Goal: Information Seeking & Learning: Learn about a topic

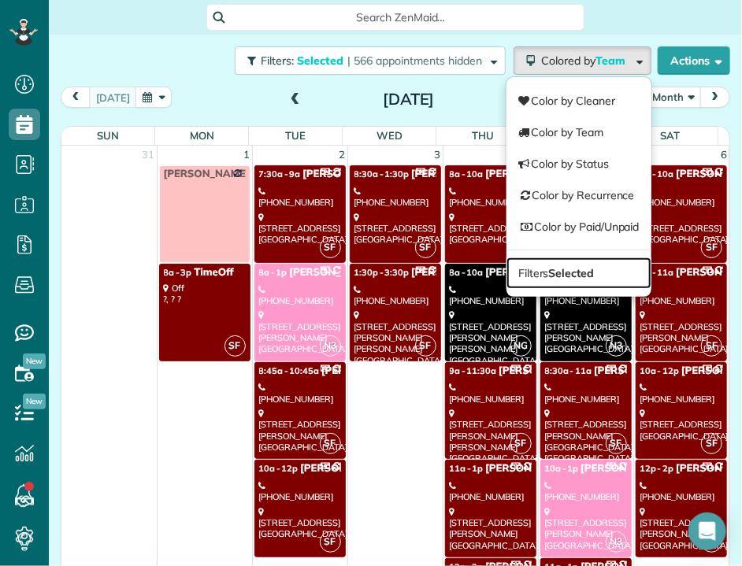
click at [572, 266] on strong "Selected" at bounding box center [572, 273] width 46 height 14
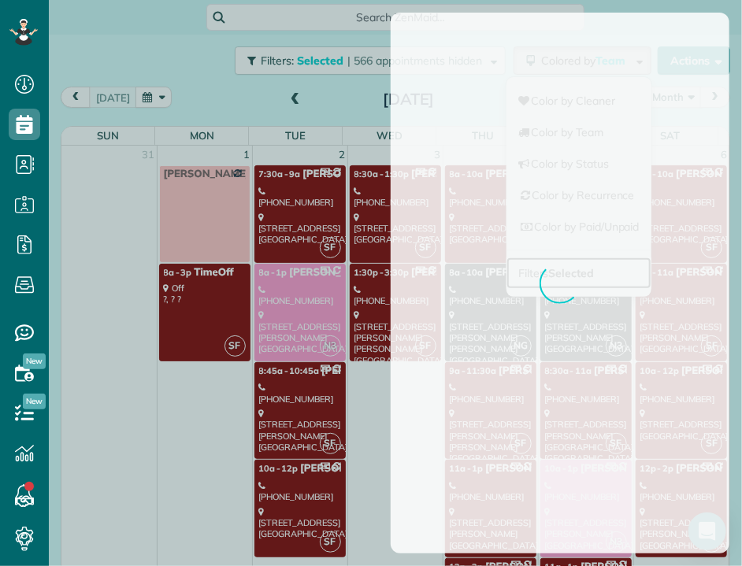
scroll to position [1702, 0]
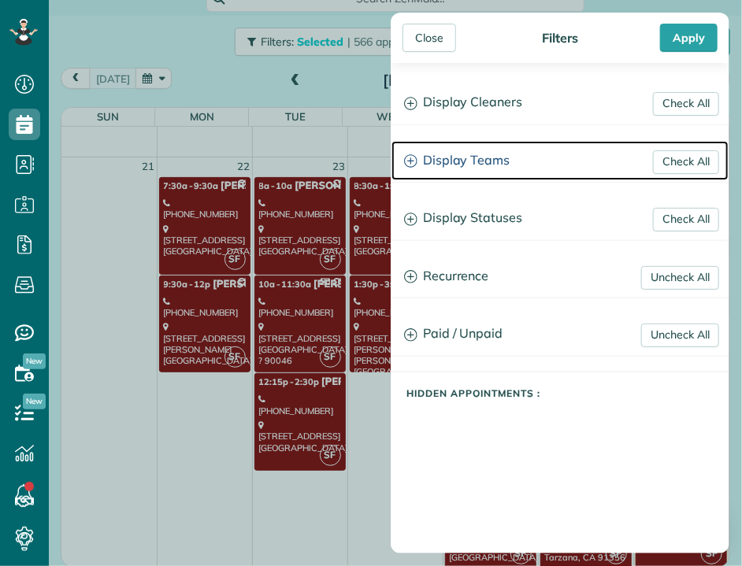
click at [466, 169] on h3 "Display Teams" at bounding box center [559, 161] width 337 height 40
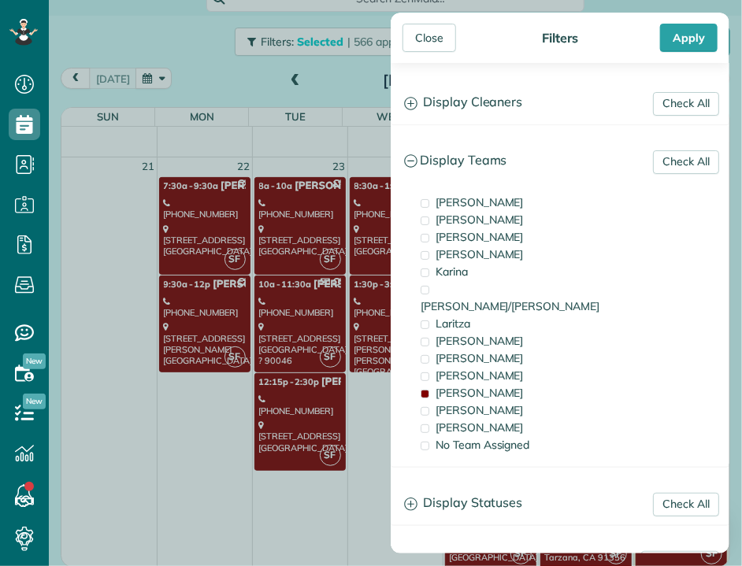
click at [450, 386] on span "[PERSON_NAME]" at bounding box center [479, 393] width 88 height 14
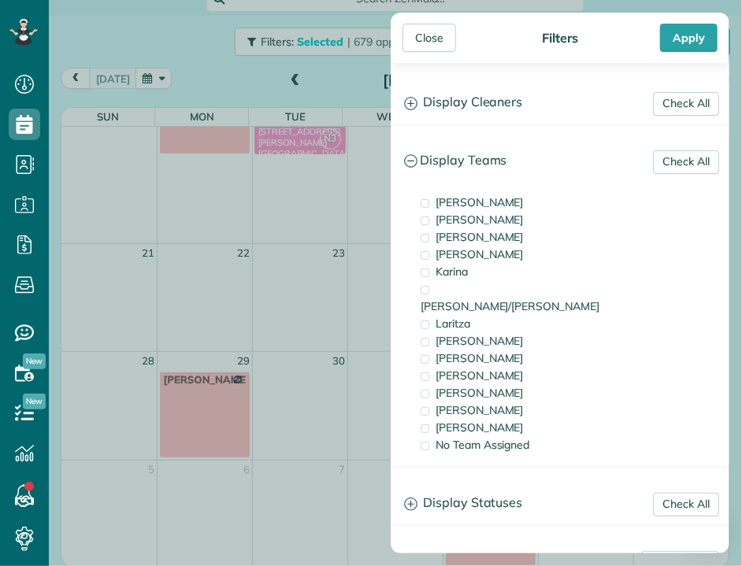
scroll to position [0, 0]
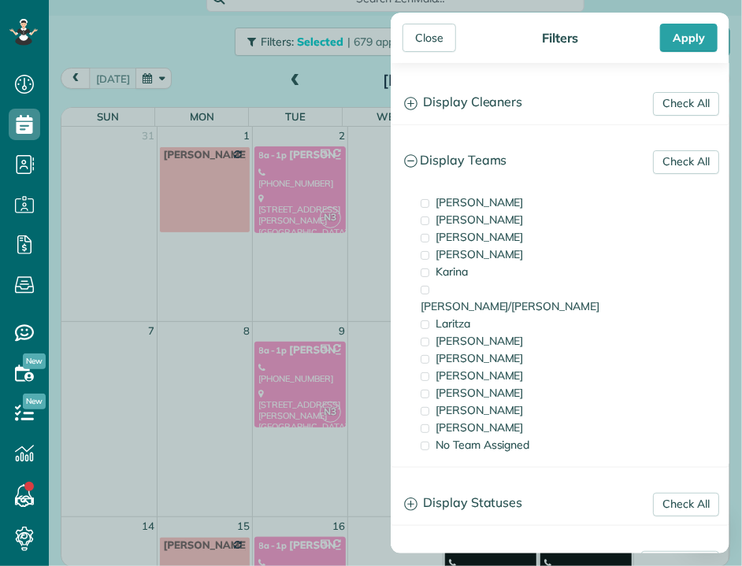
click at [450, 438] on span "No Team Assigned" at bounding box center [482, 445] width 94 height 14
click at [444, 420] on span "[PERSON_NAME]" at bounding box center [479, 427] width 88 height 14
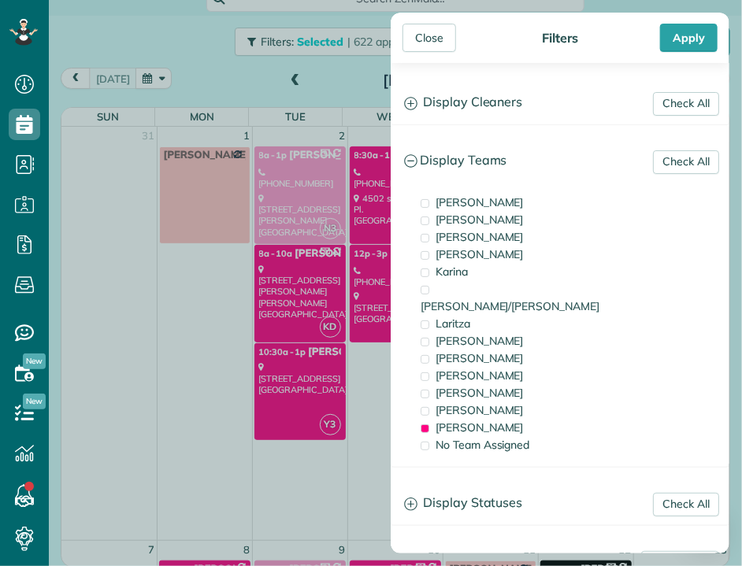
click at [442, 39] on div "Close" at bounding box center [429, 38] width 54 height 28
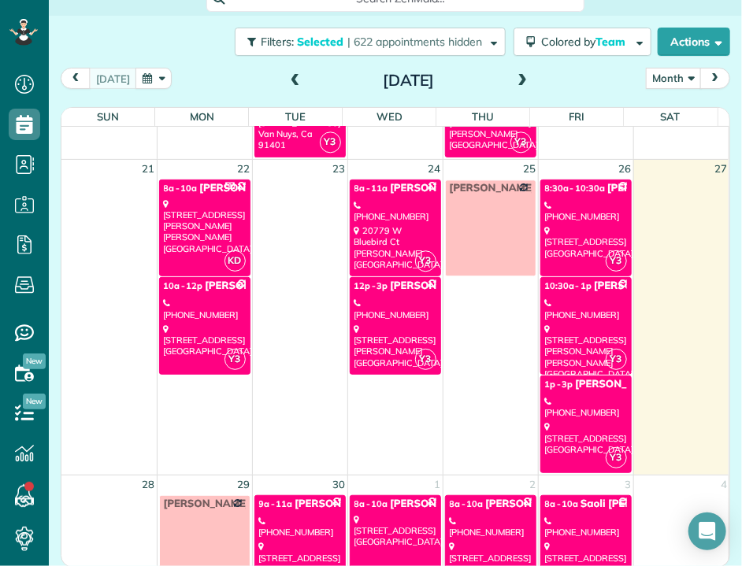
scroll to position [1219, 0]
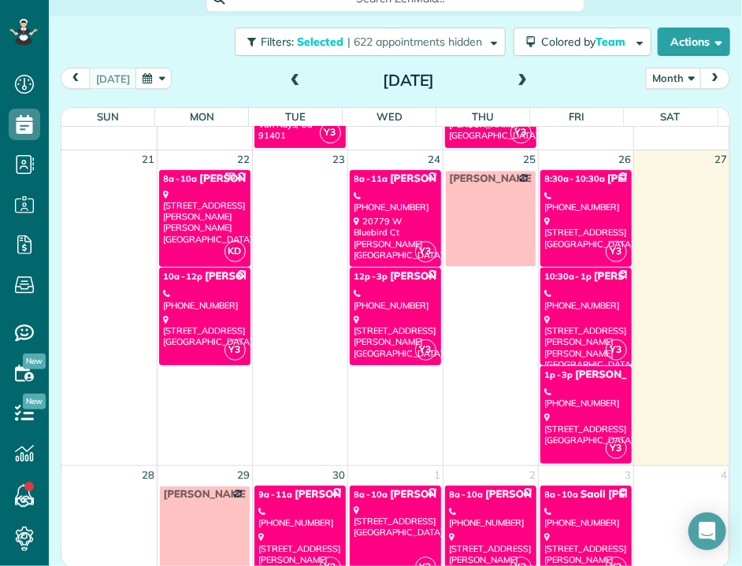
click at [624, 469] on link "3" at bounding box center [628, 475] width 9 height 18
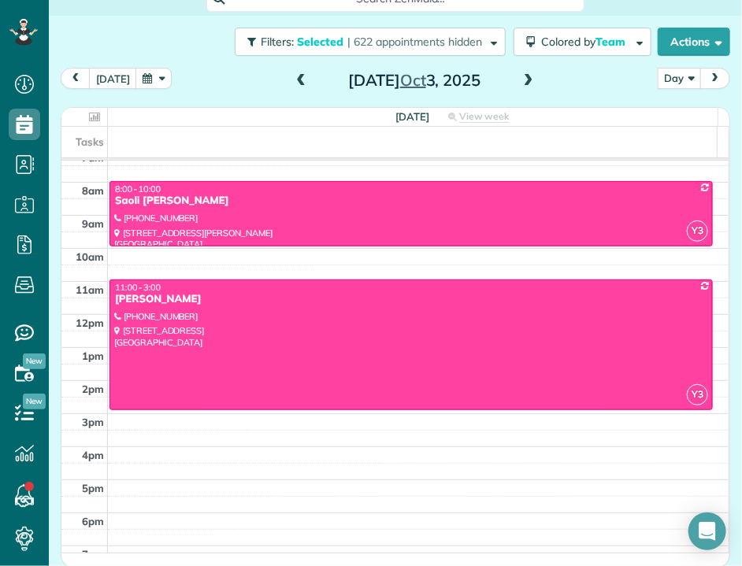
scroll to position [111, 0]
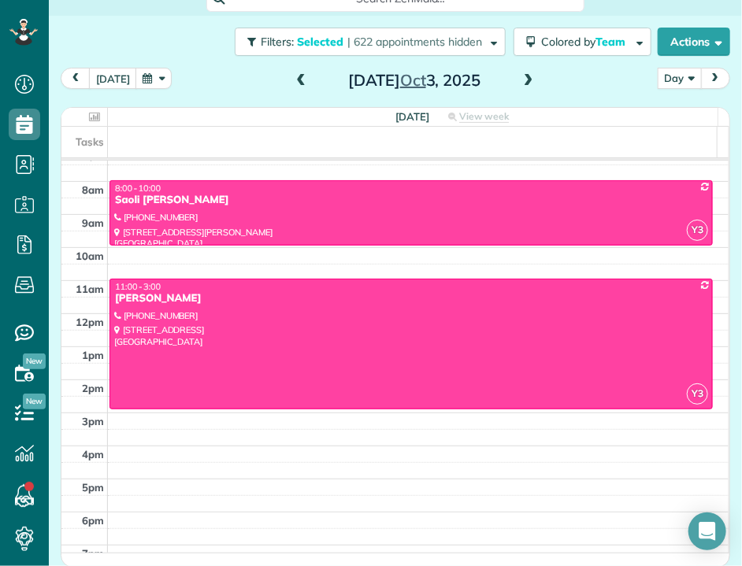
click at [657, 76] on button "Day" at bounding box center [679, 78] width 44 height 21
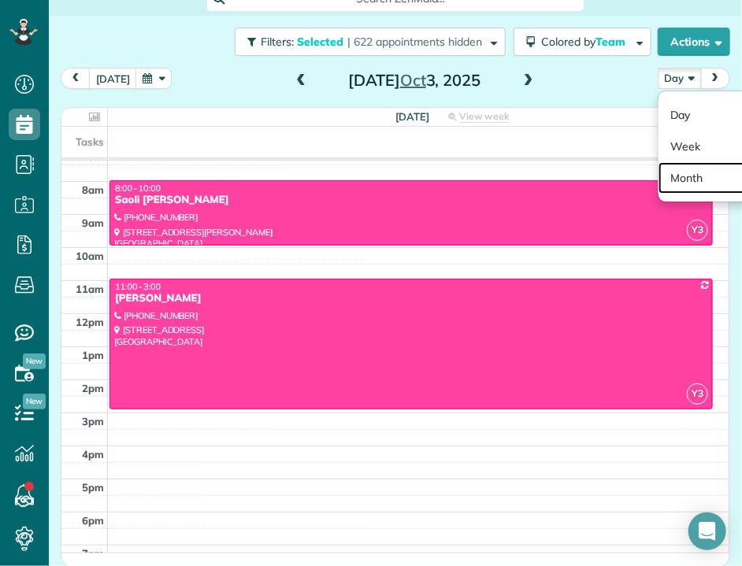
click at [681, 186] on link "Month" at bounding box center [720, 177] width 124 height 31
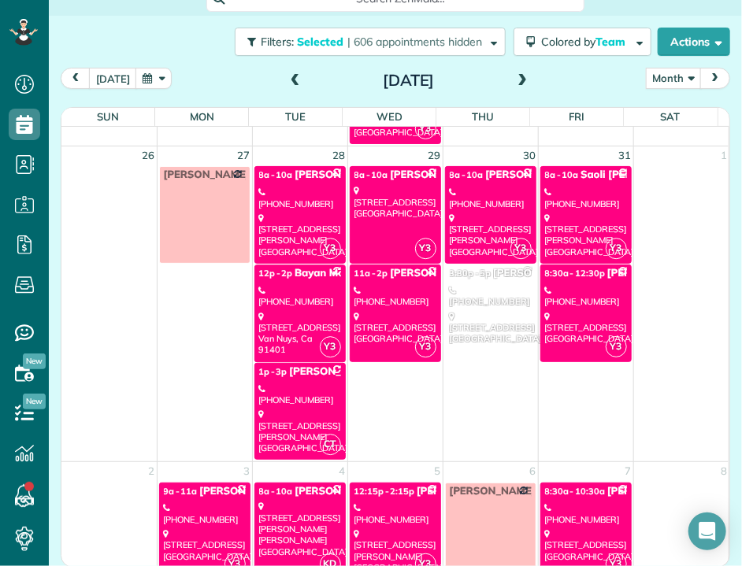
scroll to position [1345, 0]
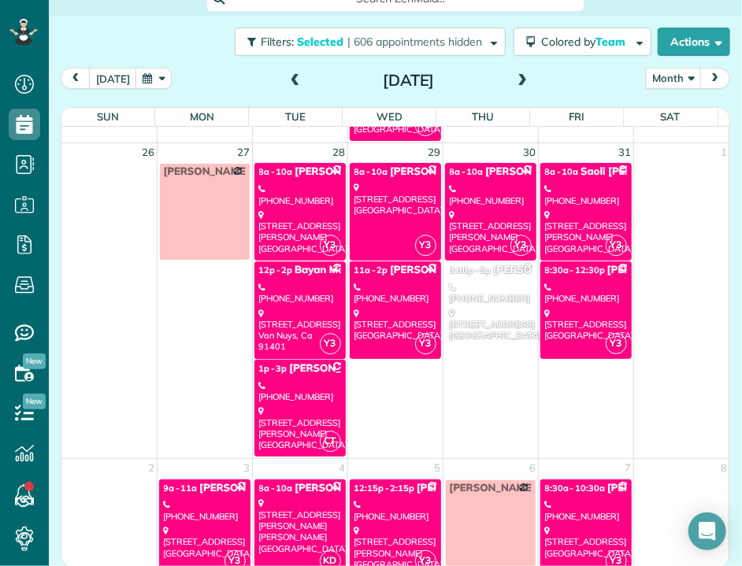
click at [309, 209] on div "[STREET_ADDRESS][PERSON_NAME]" at bounding box center [300, 231] width 82 height 45
click at [306, 275] on link "Y3 12p - 2p Bayan Mogharabi [PHONE_NUMBER] [STREET_ADDRESS]" at bounding box center [299, 310] width 91 height 98
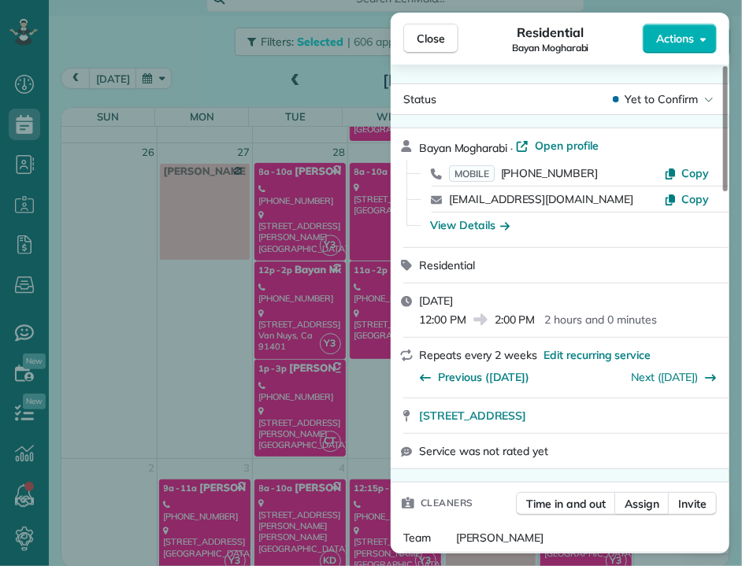
click at [285, 83] on div "Close Residential Bayan Mogharabi Actions Status Yet to Confirm [GEOGRAPHIC_DAT…" at bounding box center [371, 283] width 742 height 566
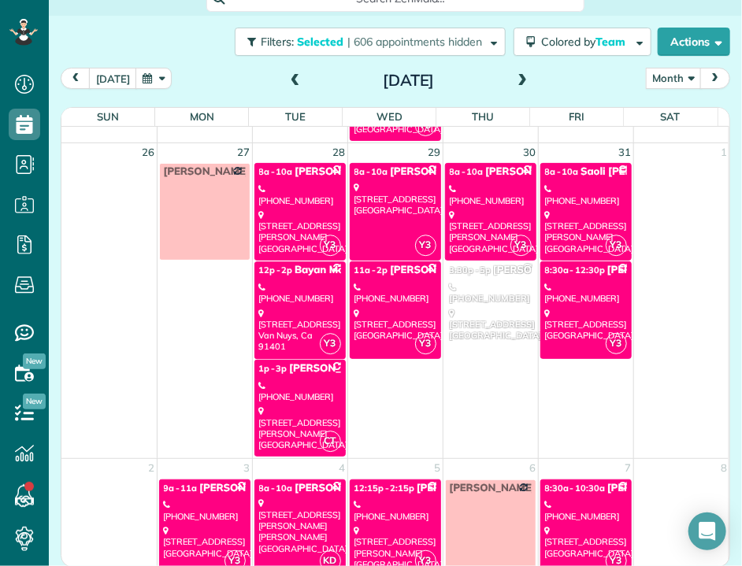
click at [287, 79] on span at bounding box center [295, 81] width 17 height 14
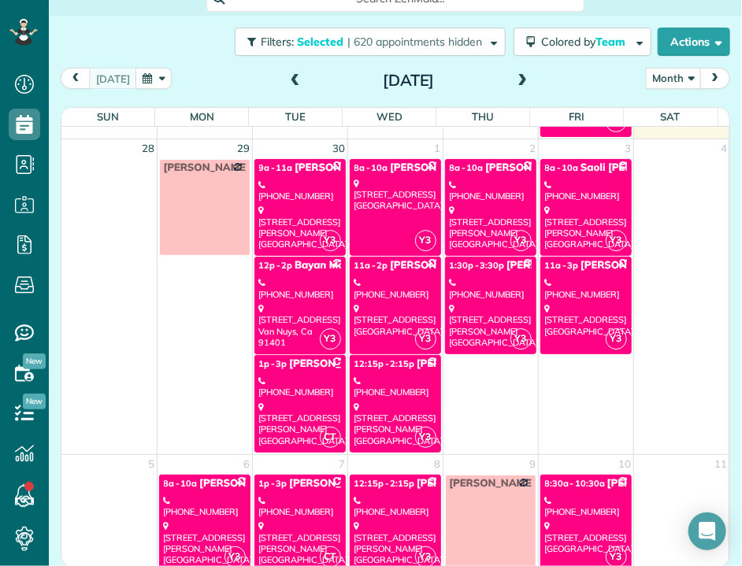
scroll to position [1549, 0]
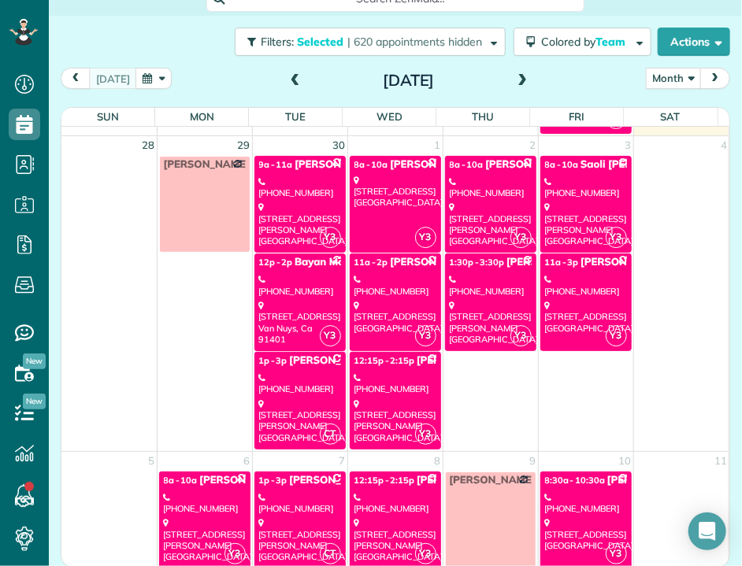
click at [309, 275] on div "[PHONE_NUMBER]" at bounding box center [300, 285] width 82 height 23
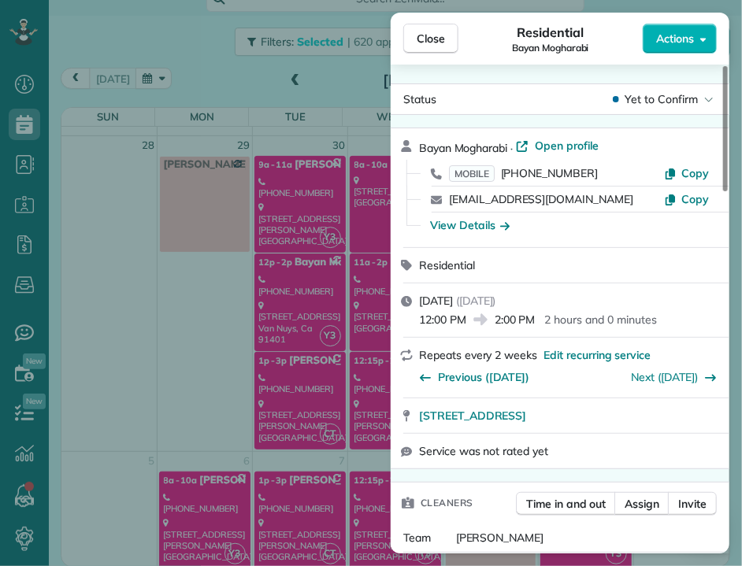
click at [302, 369] on div "Close Residential Bayan Mogharabi Actions Status Yet to Confirm [GEOGRAPHIC_DAT…" at bounding box center [371, 283] width 742 height 566
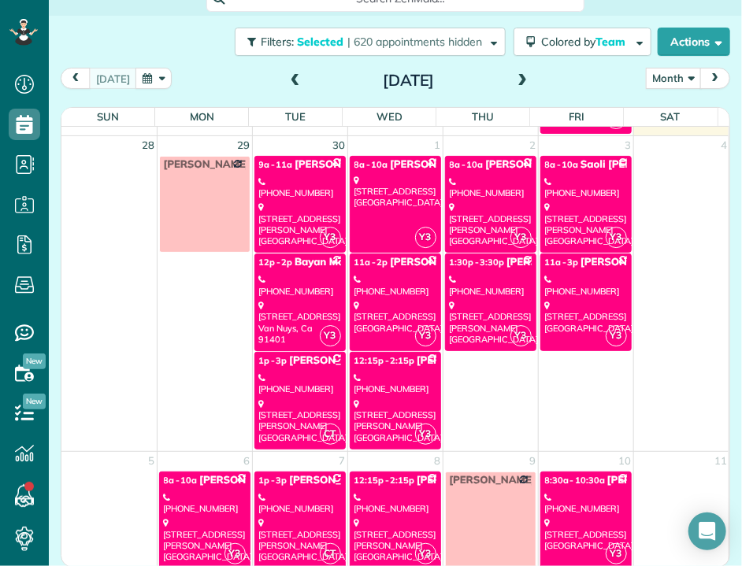
click at [308, 398] on div "[STREET_ADDRESS][PERSON_NAME]" at bounding box center [300, 420] width 82 height 45
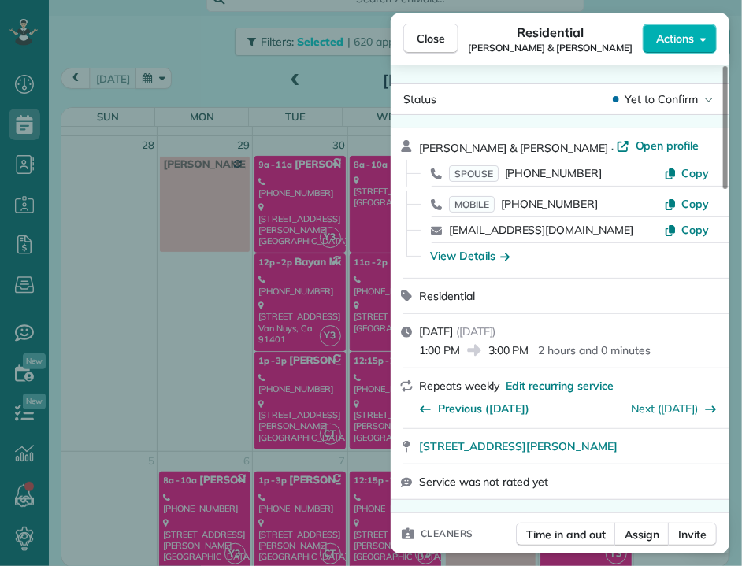
click at [354, 205] on div "Close Residential [PERSON_NAME] & [PERSON_NAME] Actions Status Yet to Confirm […" at bounding box center [371, 283] width 742 height 566
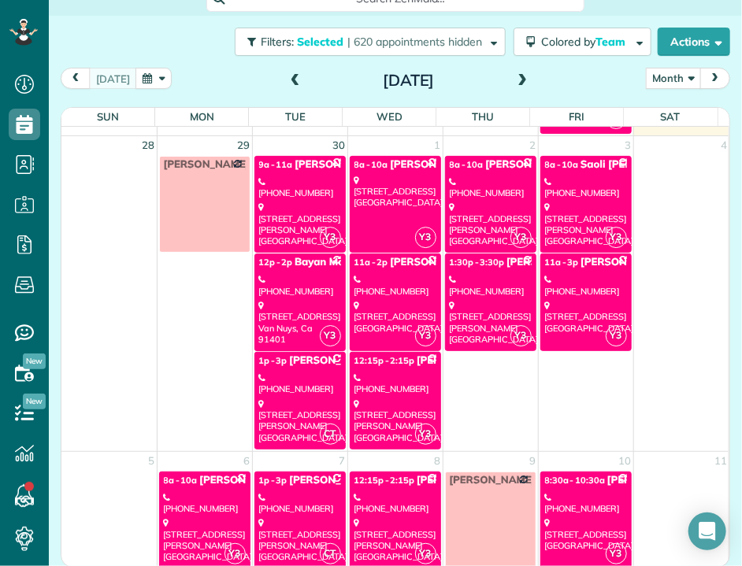
click at [357, 217] on link "Y3 8a - 10a [PERSON_NAME] [STREET_ADDRESS]" at bounding box center [395, 205] width 91 height 98
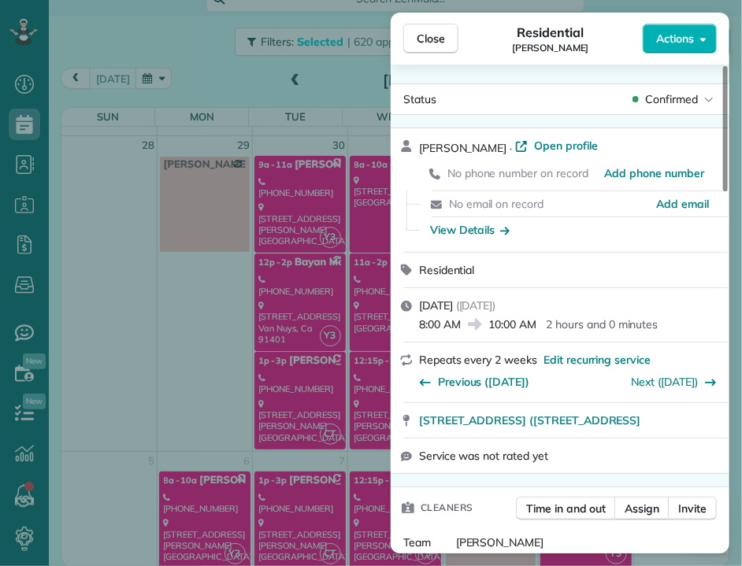
click at [372, 289] on div "Close Residential [PERSON_NAME] Actions Status Confirmed [PERSON_NAME] · Open p…" at bounding box center [371, 283] width 742 height 566
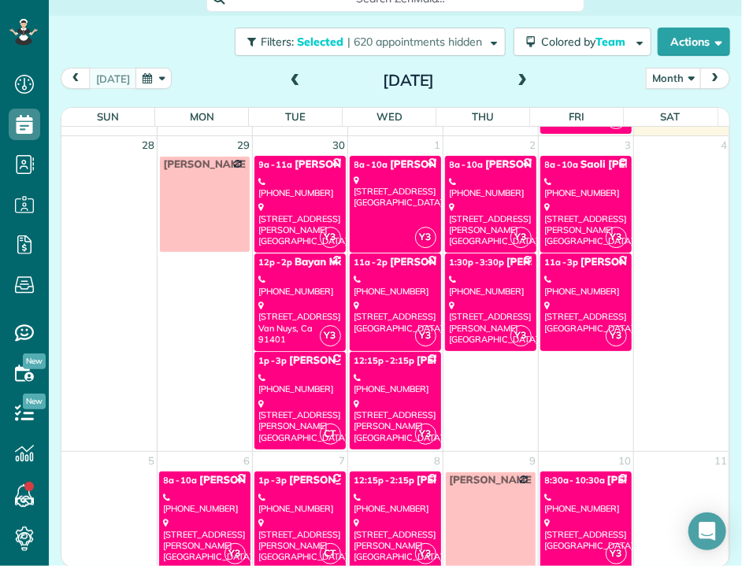
click at [370, 300] on div "[STREET_ADDRESS]" at bounding box center [395, 317] width 82 height 34
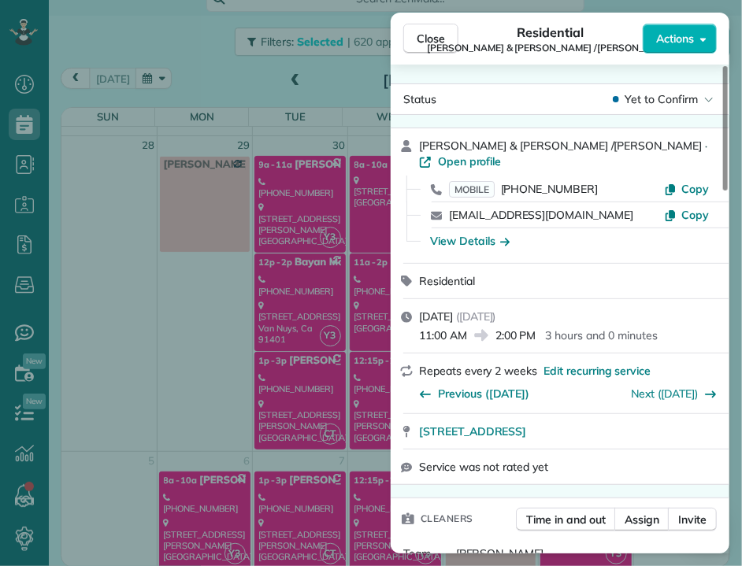
click at [427, 37] on span "Close" at bounding box center [431, 39] width 28 height 16
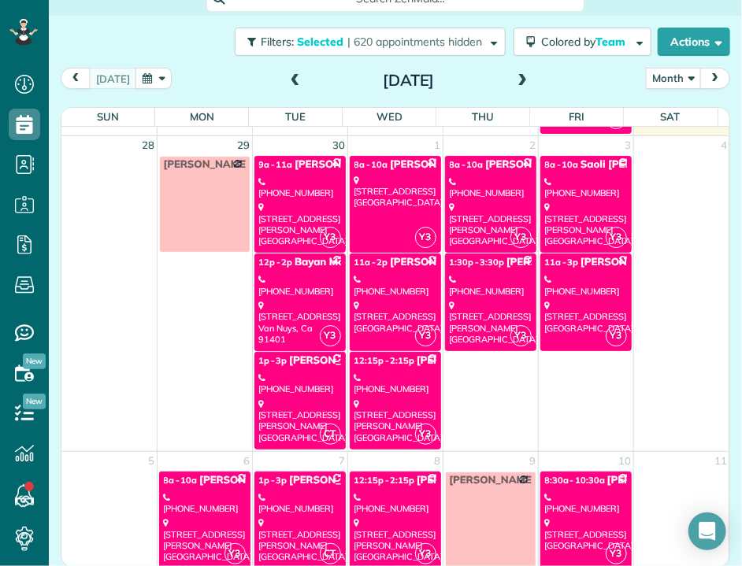
click at [362, 398] on div "[STREET_ADDRESS][PERSON_NAME]" at bounding box center [395, 420] width 82 height 45
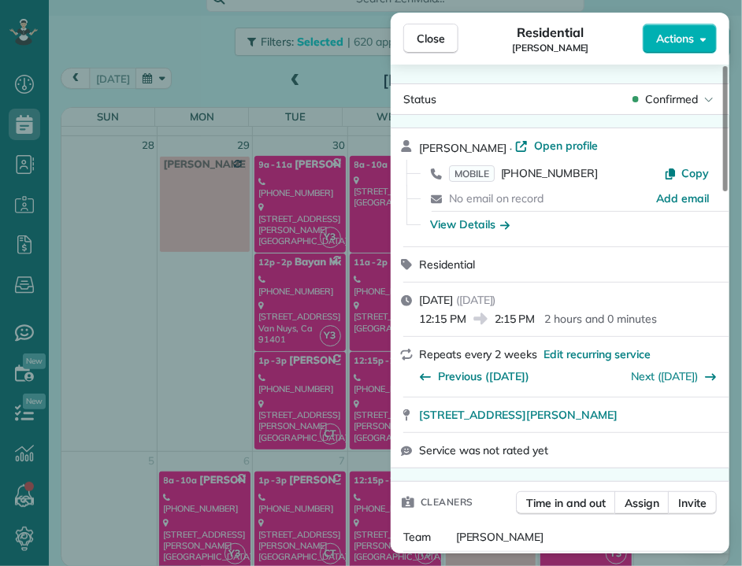
click at [576, 418] on span "[STREET_ADDRESS][PERSON_NAME]" at bounding box center [518, 415] width 198 height 16
click at [436, 37] on span "Close" at bounding box center [431, 39] width 28 height 16
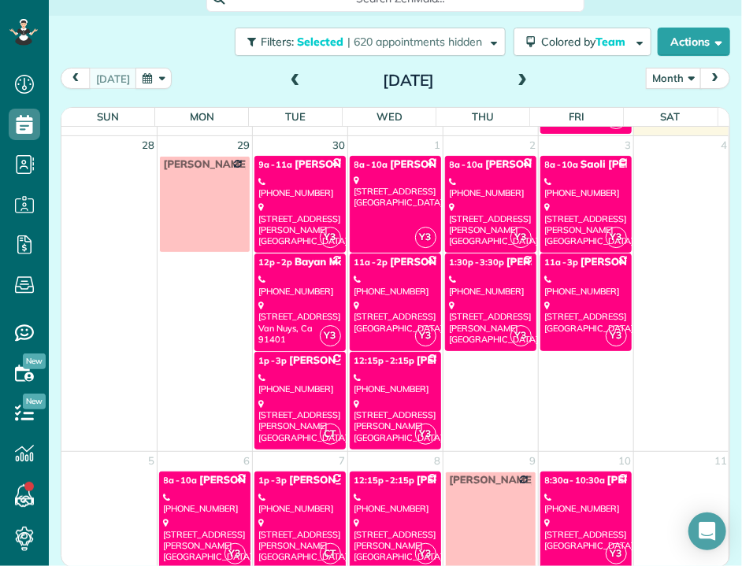
click at [482, 202] on div "[STREET_ADDRESS][PERSON_NAME]" at bounding box center [491, 224] width 82 height 45
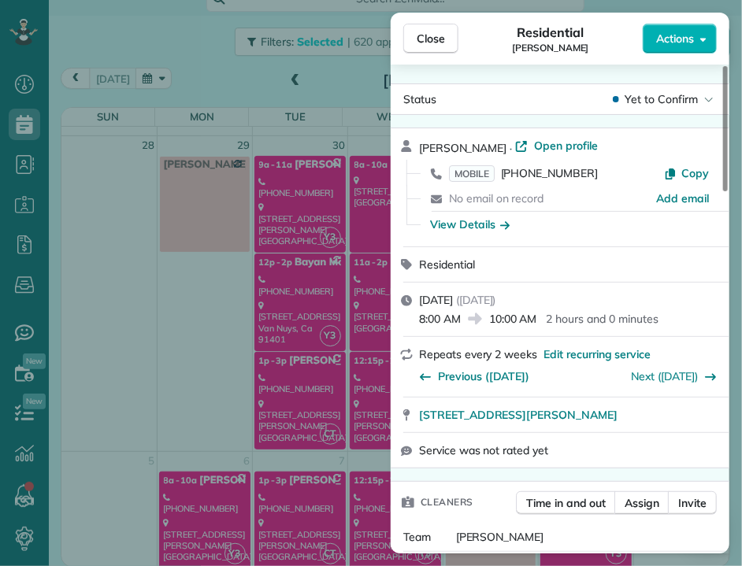
click at [431, 31] on span "Close" at bounding box center [431, 39] width 28 height 16
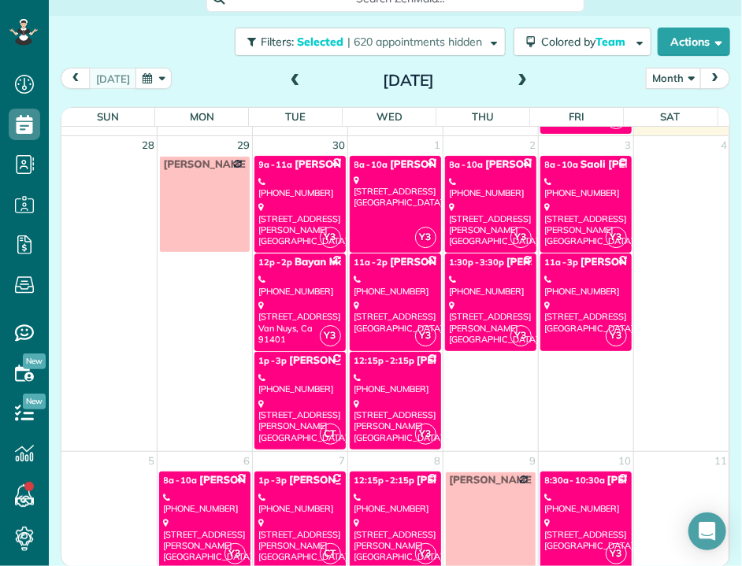
click at [466, 274] on div "[PHONE_NUMBER]" at bounding box center [491, 285] width 82 height 23
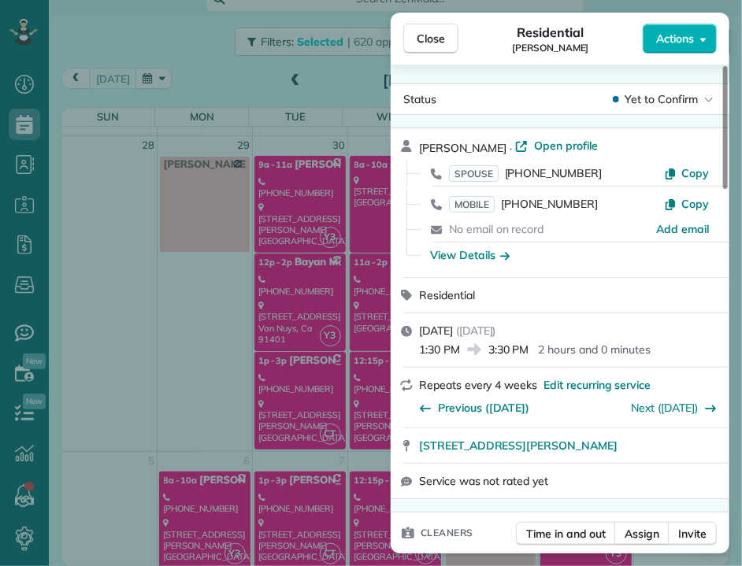
click at [428, 37] on span "Close" at bounding box center [431, 39] width 28 height 16
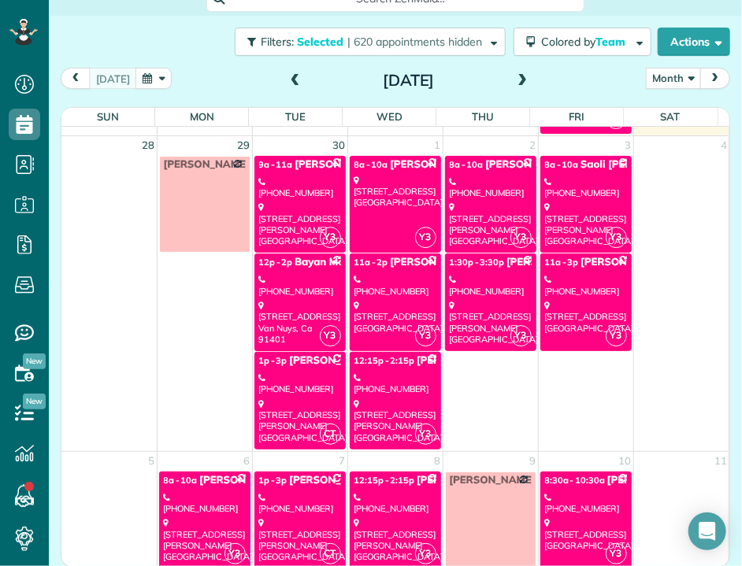
click at [545, 212] on div "[STREET_ADDRESS][PERSON_NAME]" at bounding box center [586, 224] width 82 height 45
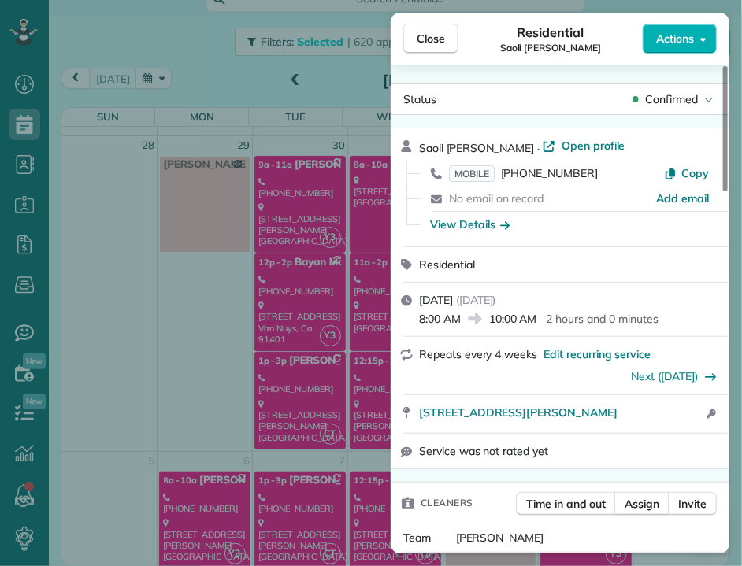
click at [428, 39] on span "Close" at bounding box center [431, 39] width 28 height 16
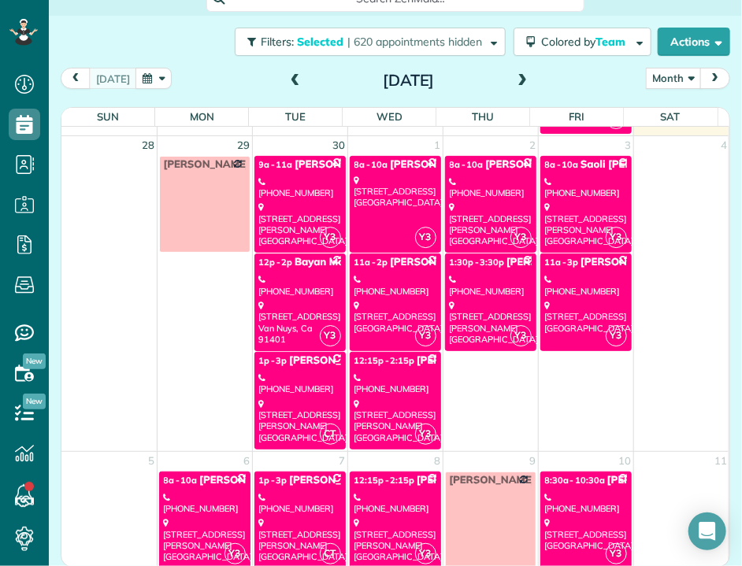
click at [563, 300] on div "[STREET_ADDRESS]" at bounding box center [586, 317] width 82 height 34
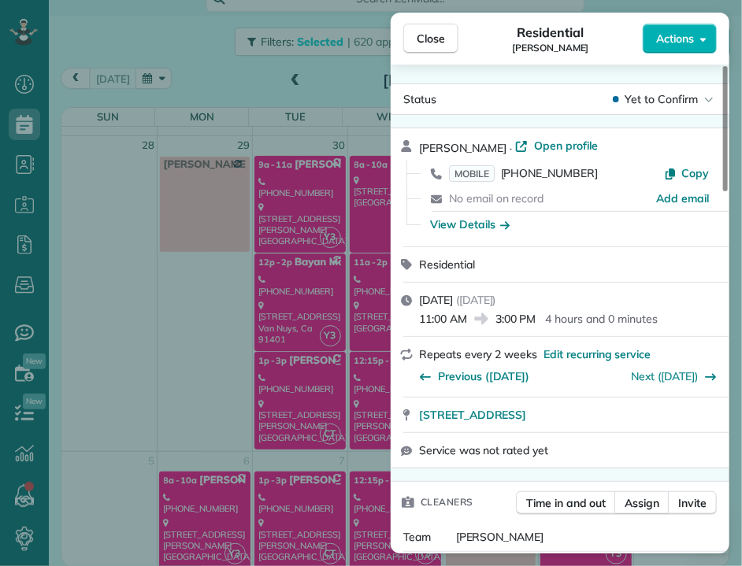
click at [435, 35] on span "Close" at bounding box center [431, 39] width 28 height 16
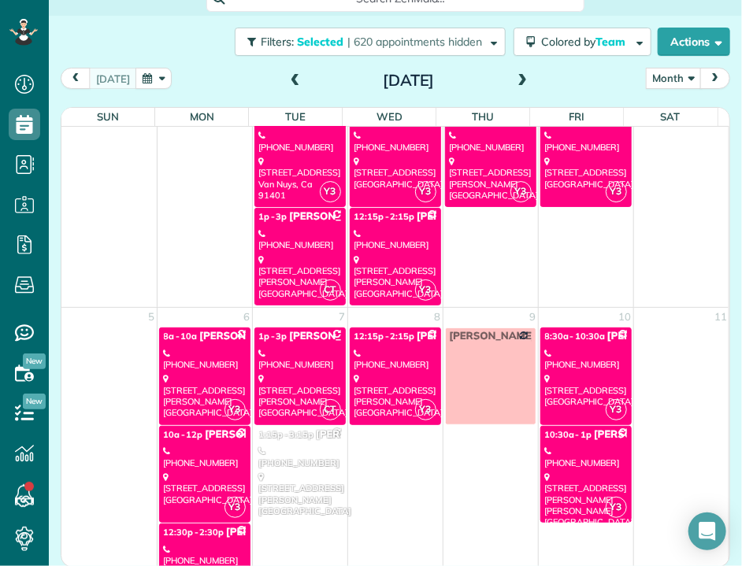
scroll to position [1740, 0]
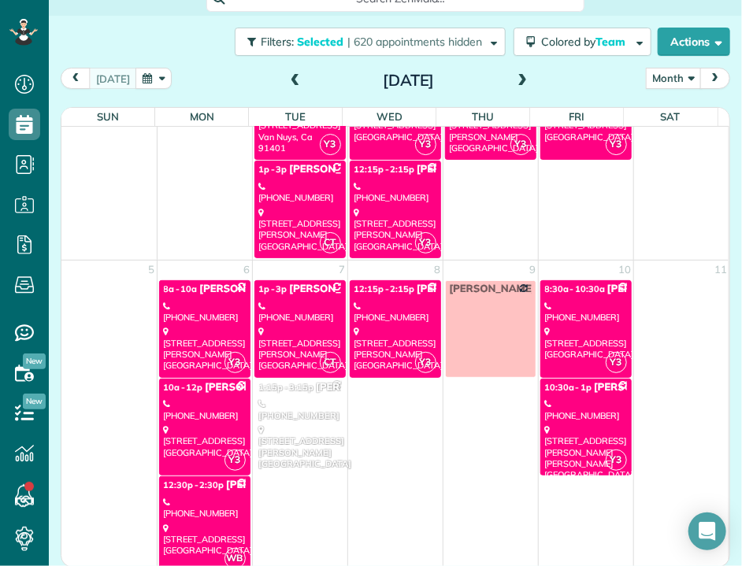
click at [203, 326] on div "[STREET_ADDRESS][PERSON_NAME]" at bounding box center [205, 348] width 82 height 45
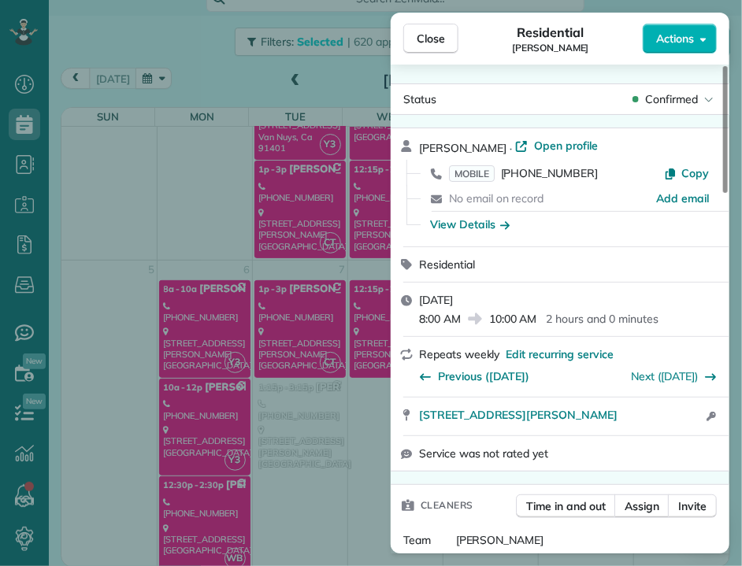
click at [426, 35] on span "Close" at bounding box center [431, 39] width 28 height 16
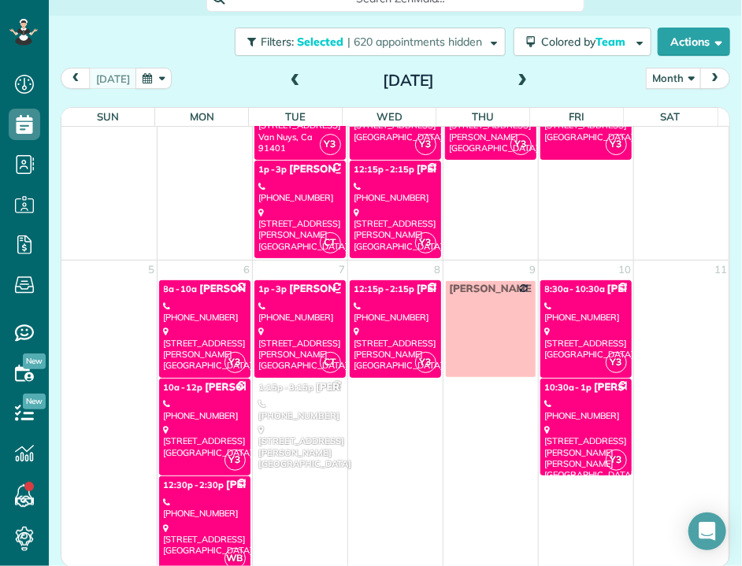
click at [220, 401] on div "[PHONE_NUMBER]" at bounding box center [205, 409] width 82 height 23
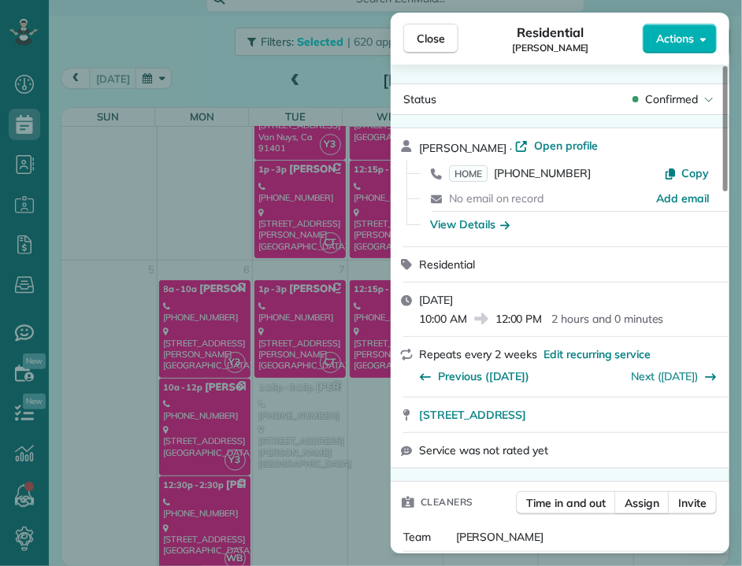
click at [432, 36] on span "Close" at bounding box center [431, 39] width 28 height 16
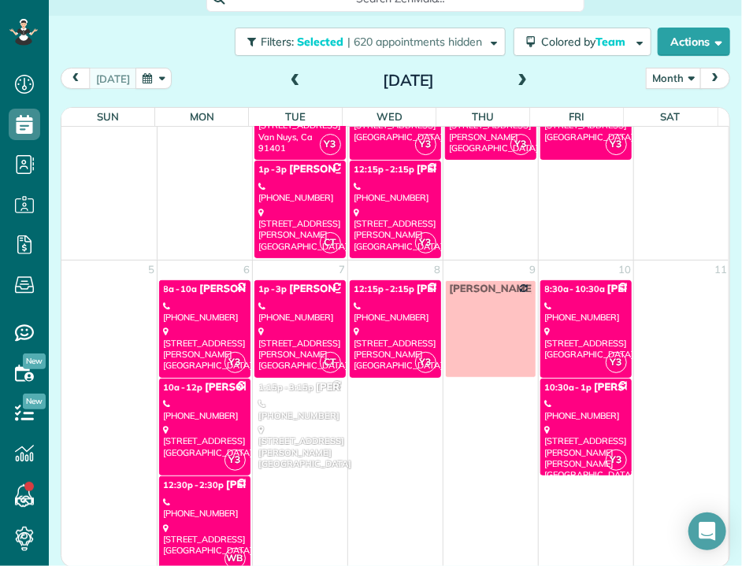
click at [204, 523] on div "[STREET_ADDRESS]" at bounding box center [205, 540] width 82 height 34
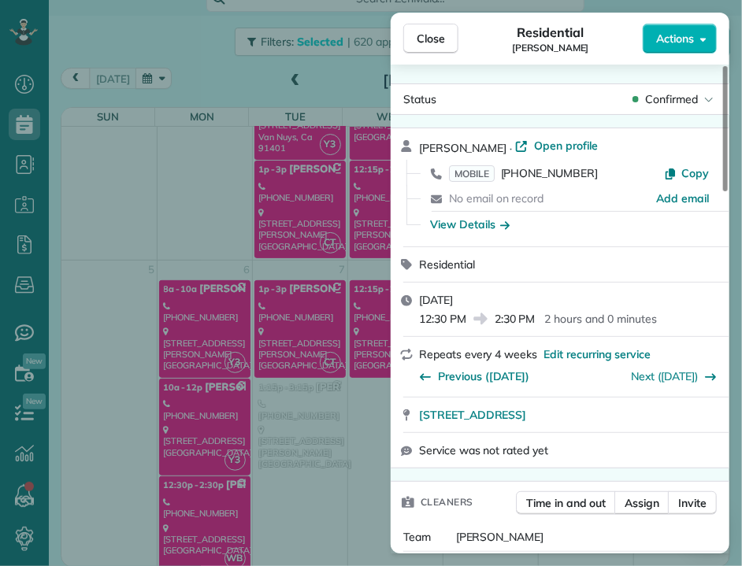
click at [424, 32] on span "Close" at bounding box center [431, 39] width 28 height 16
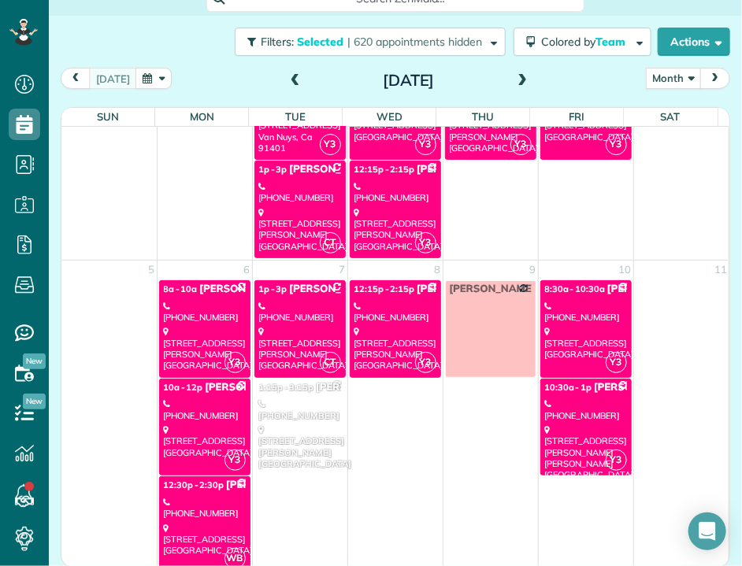
scroll to position [20, 0]
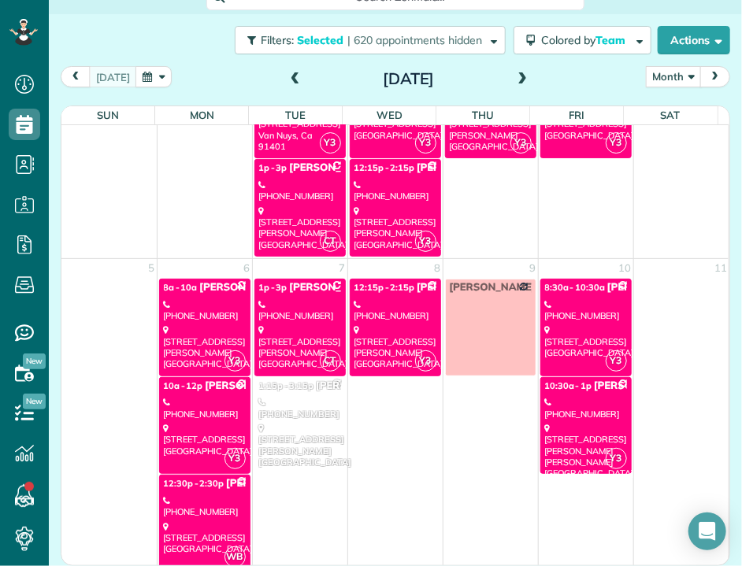
click at [310, 324] on div "[STREET_ADDRESS][PERSON_NAME]" at bounding box center [300, 346] width 82 height 45
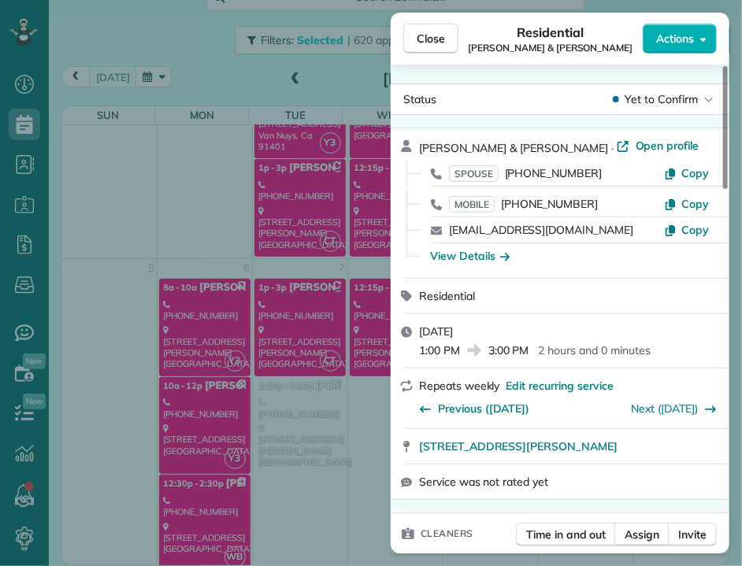
click at [431, 40] on span "Close" at bounding box center [431, 39] width 28 height 16
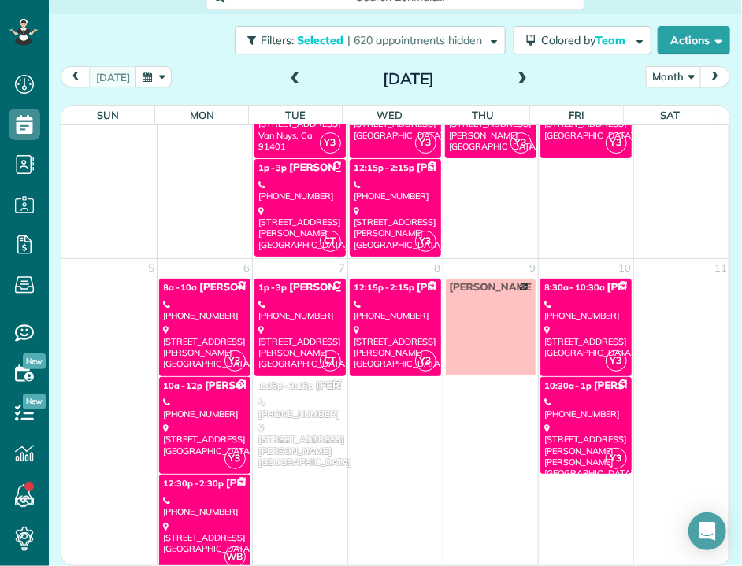
click at [357, 324] on div "[STREET_ADDRESS][PERSON_NAME]" at bounding box center [395, 346] width 82 height 45
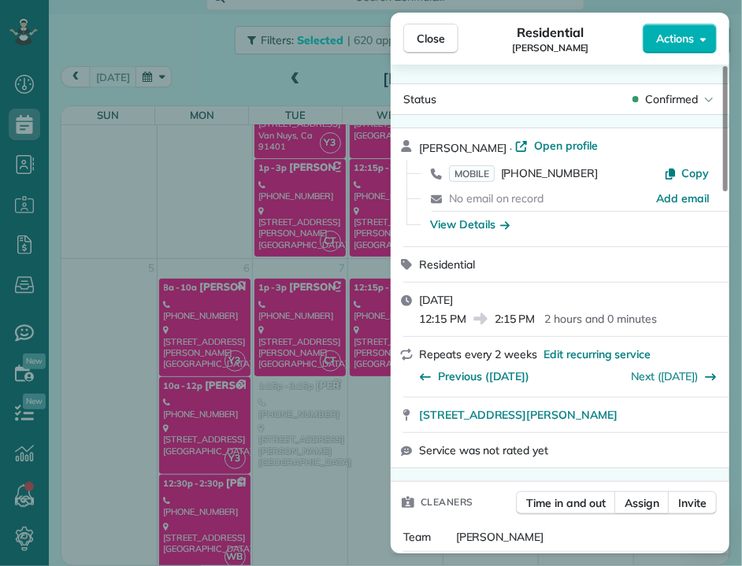
click at [437, 45] on span "Close" at bounding box center [431, 39] width 28 height 16
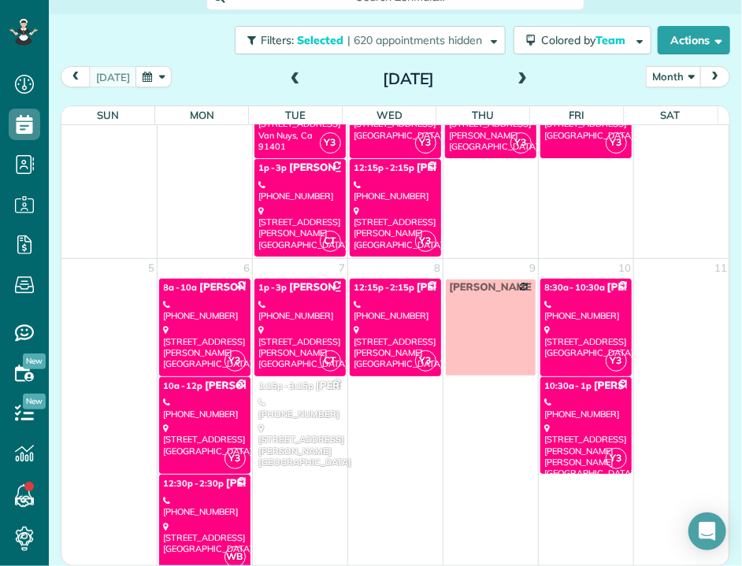
click at [576, 324] on div "[STREET_ADDRESS]" at bounding box center [586, 341] width 82 height 34
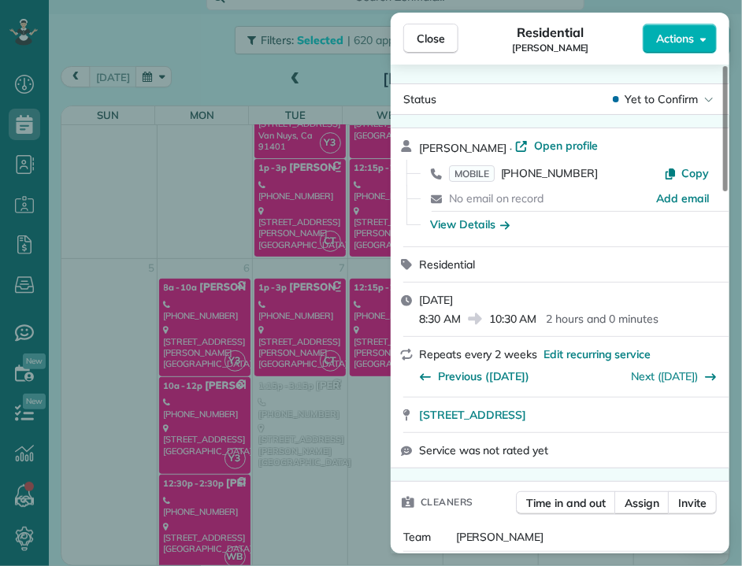
click at [431, 42] on span "Close" at bounding box center [431, 39] width 28 height 16
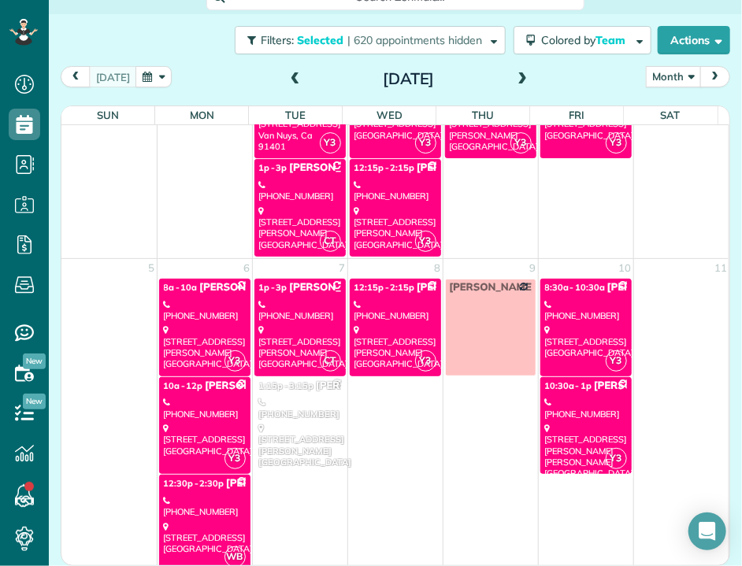
click at [551, 423] on div "[STREET_ADDRESS][PERSON_NAME][PERSON_NAME]" at bounding box center [586, 451] width 82 height 56
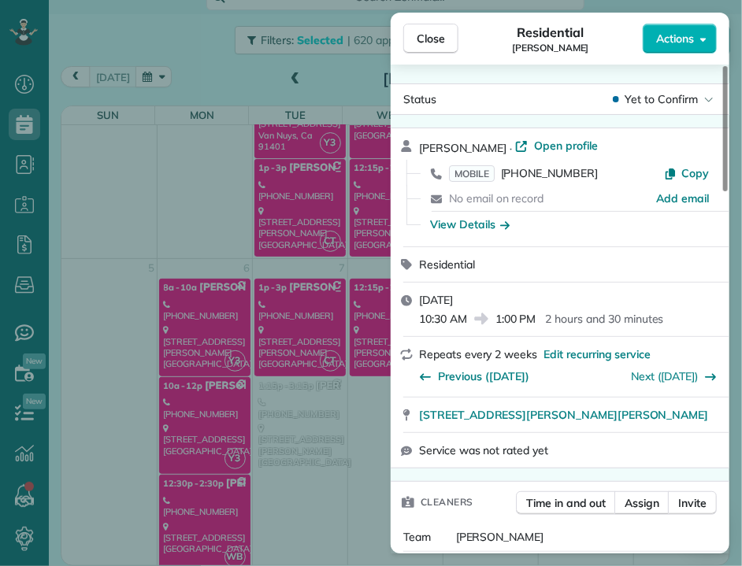
click at [431, 43] on span "Close" at bounding box center [431, 39] width 28 height 16
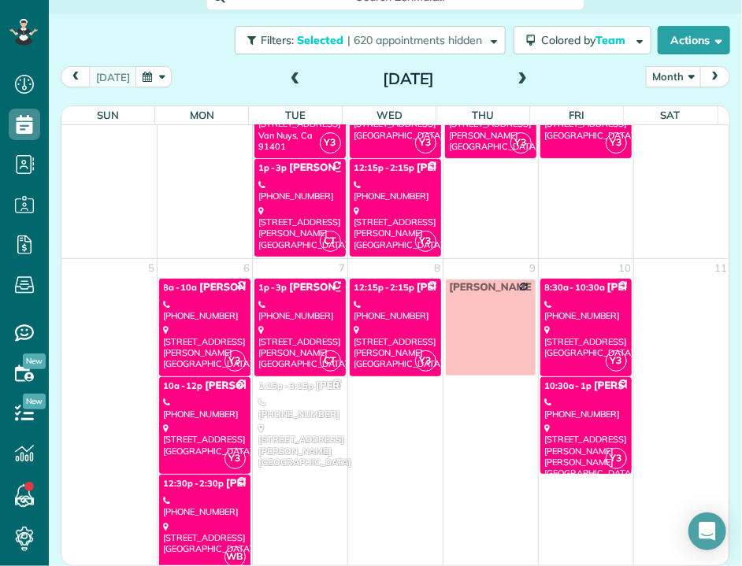
click at [513, 80] on span at bounding box center [521, 79] width 17 height 14
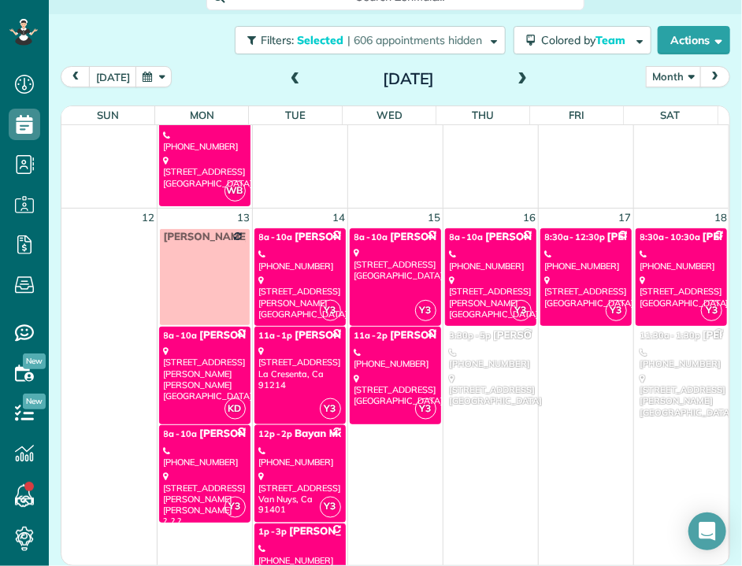
scroll to position [554, 0]
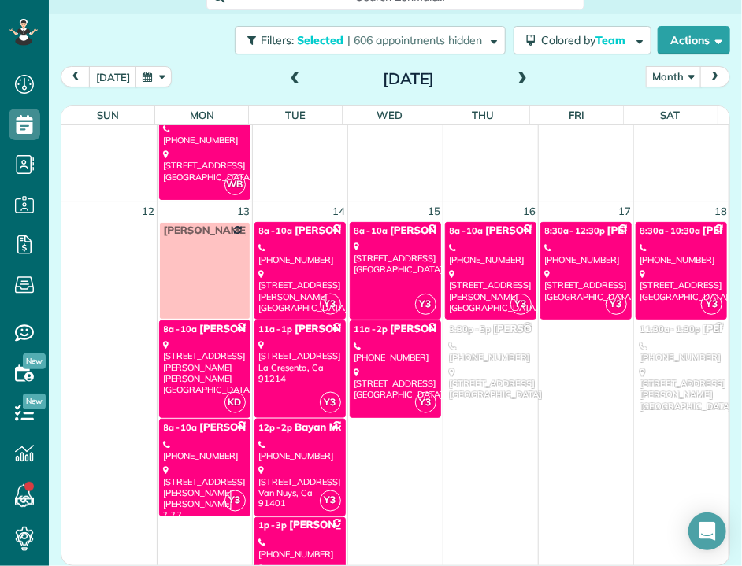
click at [202, 385] on link "KD 8a - 10a [PERSON_NAME] [STREET_ADDRESS][PERSON_NAME][PERSON_NAME]" at bounding box center [204, 369] width 91 height 98
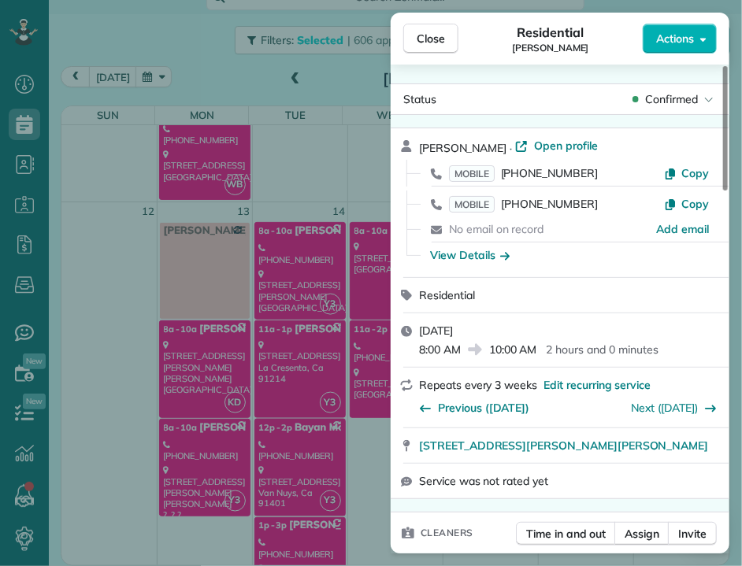
click at [417, 43] on span "Close" at bounding box center [431, 39] width 28 height 16
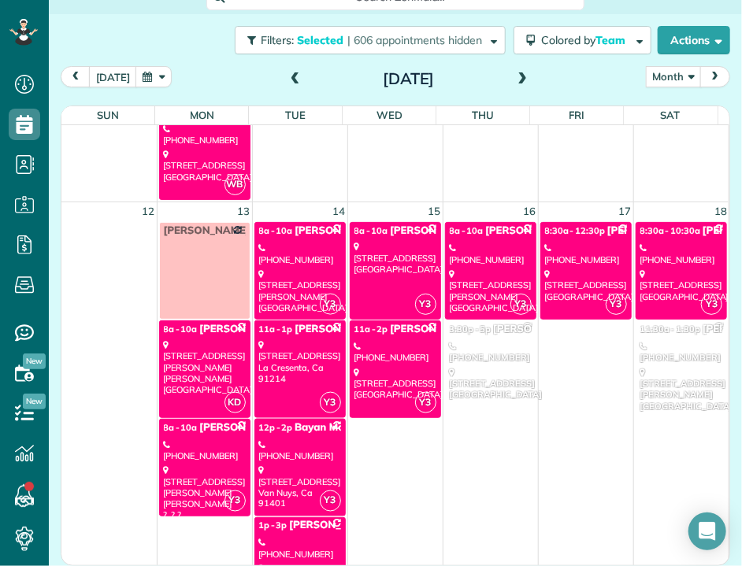
click at [194, 439] on div "[PHONE_NUMBER]" at bounding box center [205, 450] width 82 height 23
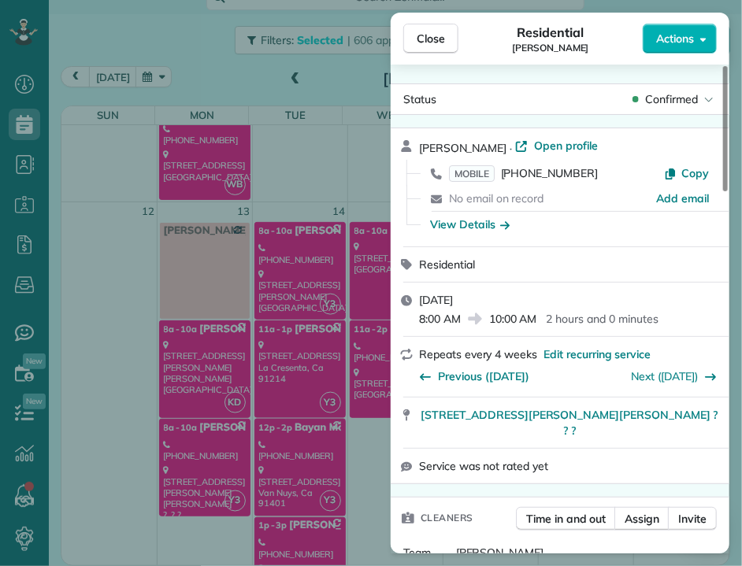
click at [428, 37] on span "Close" at bounding box center [431, 39] width 28 height 16
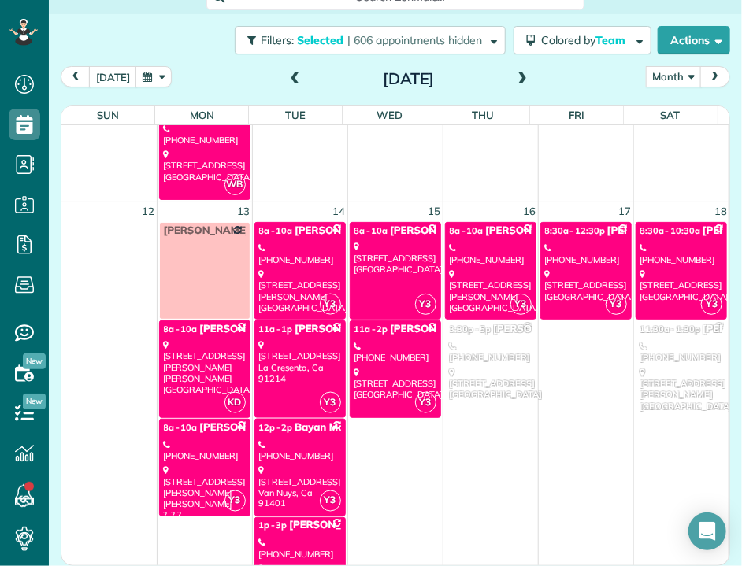
click at [277, 276] on div "[STREET_ADDRESS][PERSON_NAME]" at bounding box center [300, 291] width 82 height 45
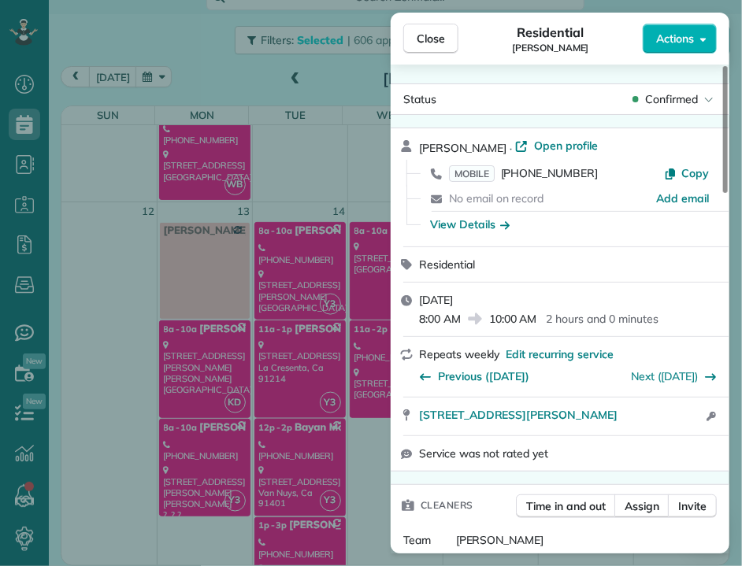
click at [421, 26] on button "Close" at bounding box center [430, 39] width 55 height 30
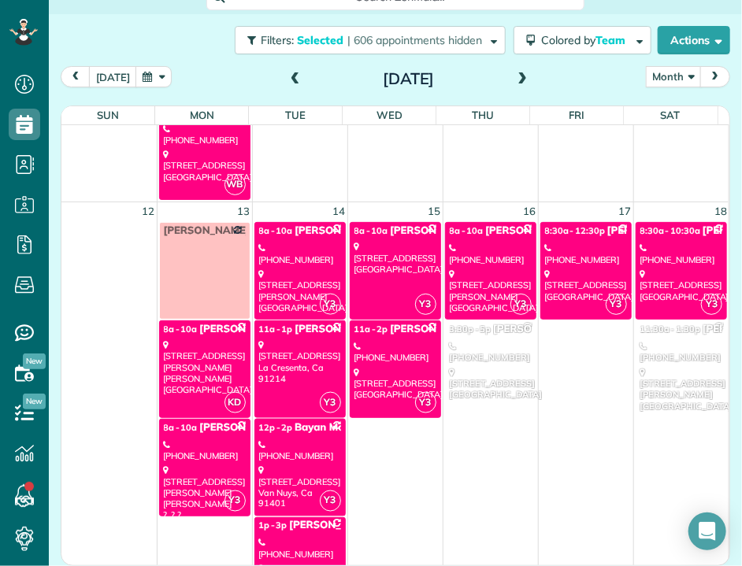
click at [299, 357] on div "[STREET_ADDRESS]" at bounding box center [300, 361] width 82 height 45
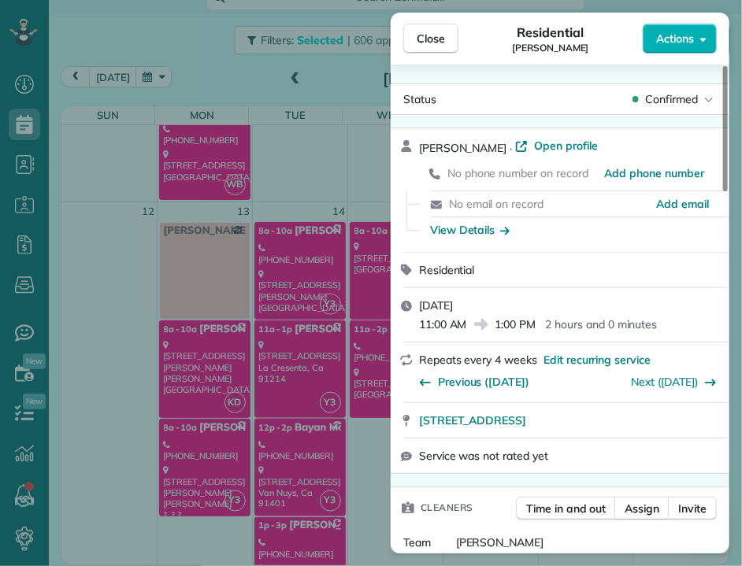
click at [296, 435] on div "Close Residential [PERSON_NAME] Actions Status Confirmed [PERSON_NAME] · Open p…" at bounding box center [371, 283] width 742 height 566
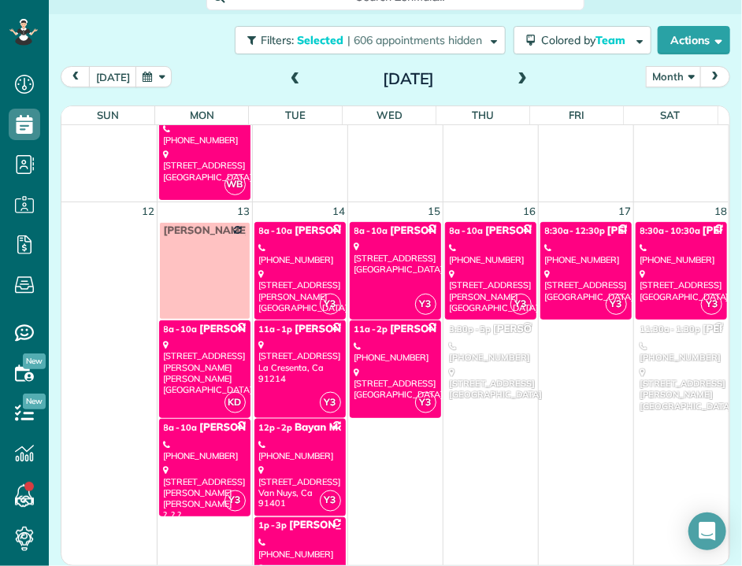
click at [309, 465] on div "[STREET_ADDRESS]" at bounding box center [300, 487] width 82 height 45
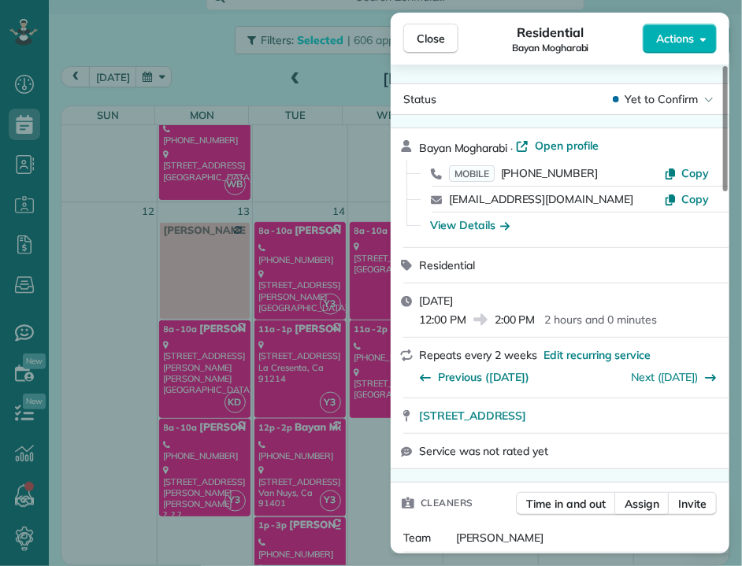
click at [435, 42] on span "Close" at bounding box center [431, 39] width 28 height 16
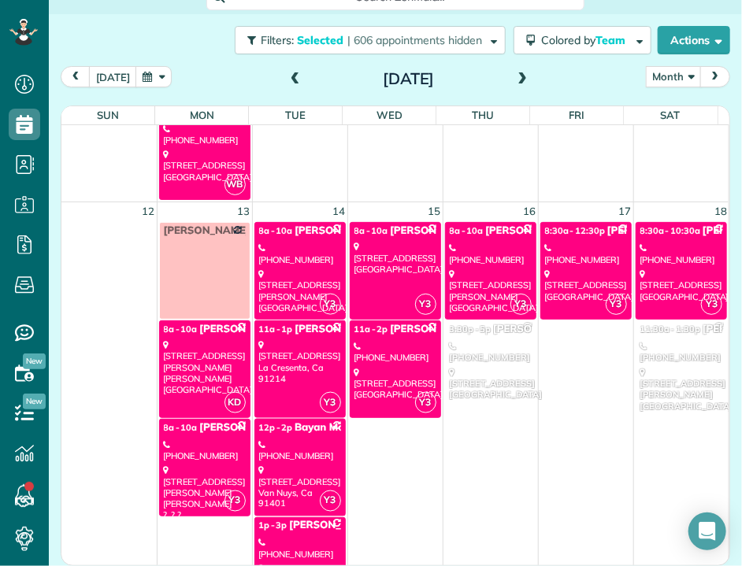
click at [291, 537] on div "[PHONE_NUMBER]" at bounding box center [300, 548] width 82 height 23
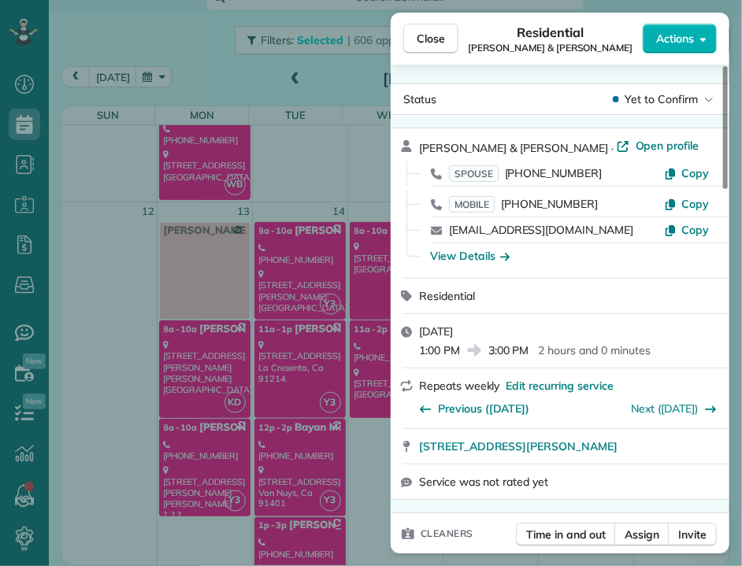
click at [437, 38] on span "Close" at bounding box center [431, 39] width 28 height 16
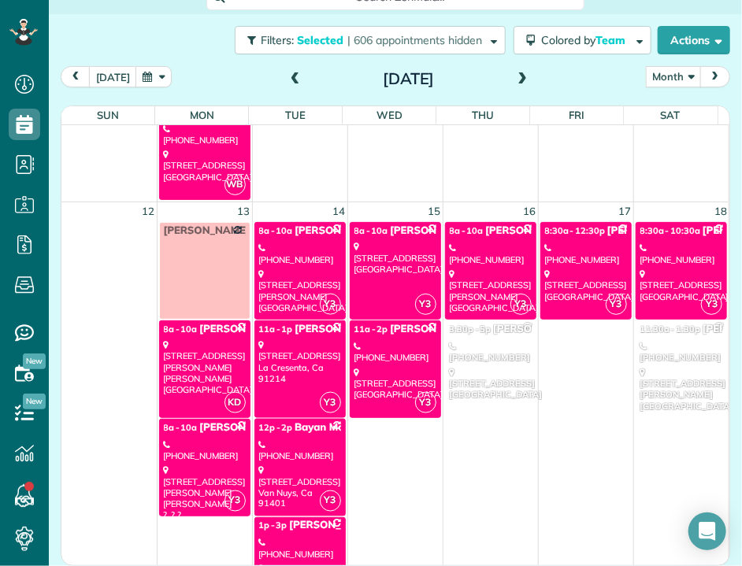
click at [406, 245] on div "[STREET_ADDRESS]" at bounding box center [395, 258] width 82 height 34
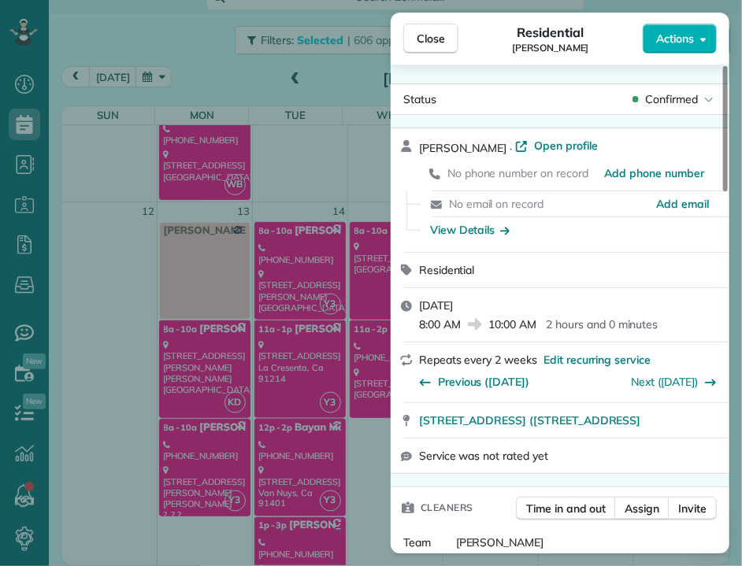
click at [424, 51] on button "Close" at bounding box center [430, 39] width 55 height 30
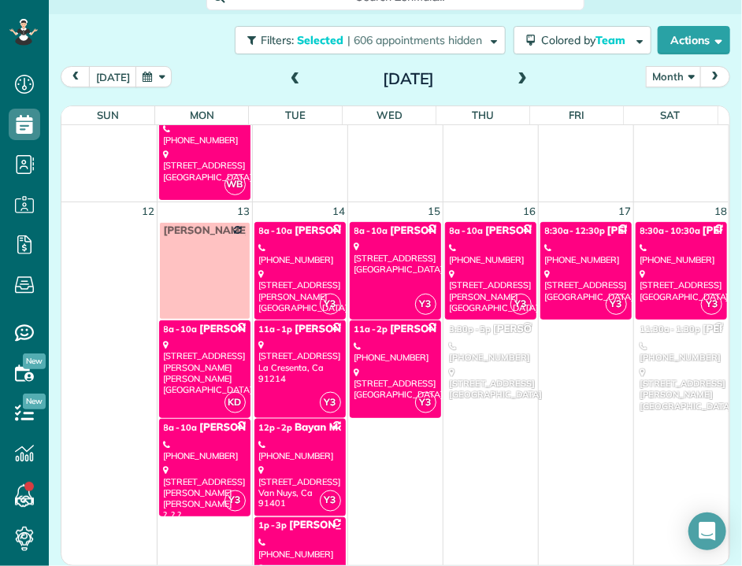
click at [380, 341] on div "[PHONE_NUMBER]" at bounding box center [395, 352] width 82 height 23
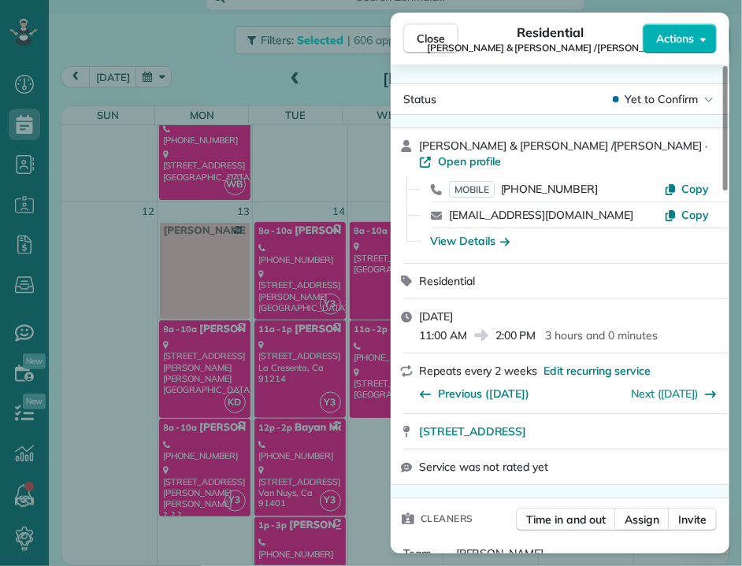
click at [424, 49] on button "Close" at bounding box center [430, 39] width 55 height 30
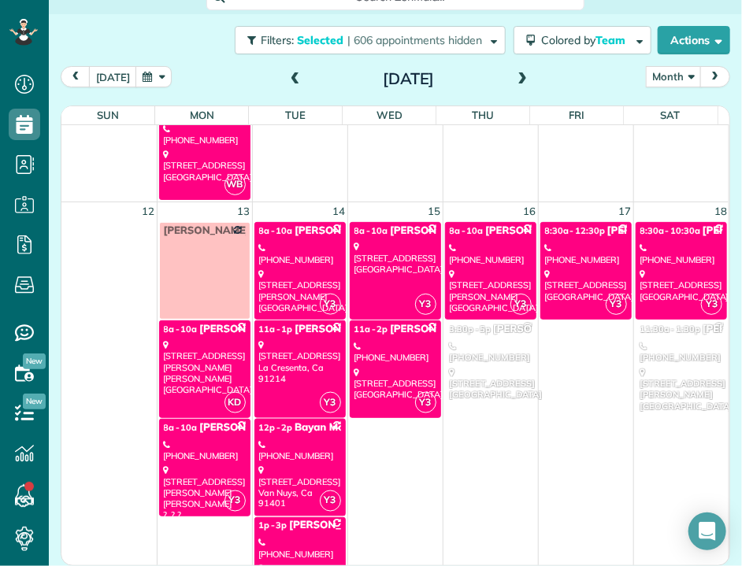
click at [481, 288] on div "[STREET_ADDRESS][PERSON_NAME]" at bounding box center [491, 291] width 82 height 45
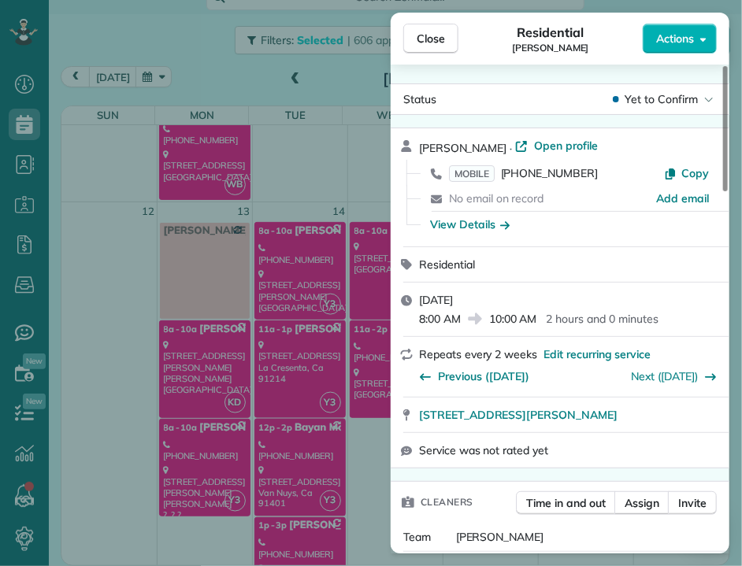
click at [435, 39] on span "Close" at bounding box center [431, 39] width 28 height 16
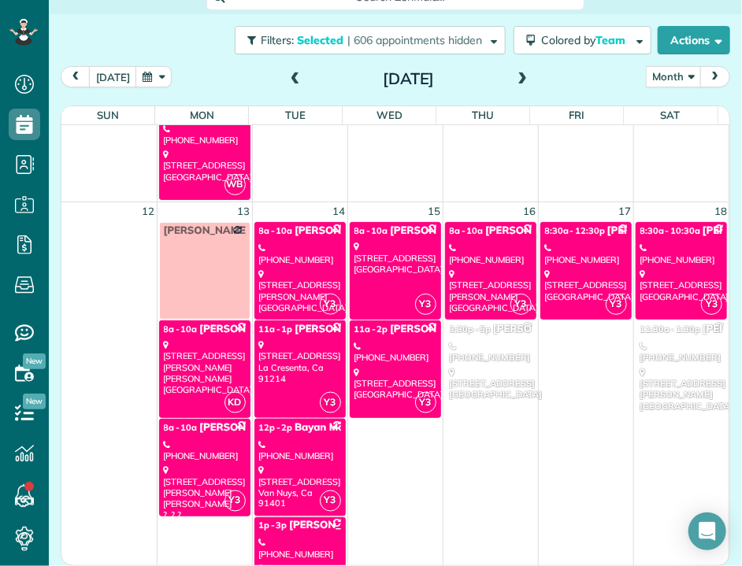
click at [561, 273] on div "[STREET_ADDRESS]" at bounding box center [586, 286] width 82 height 34
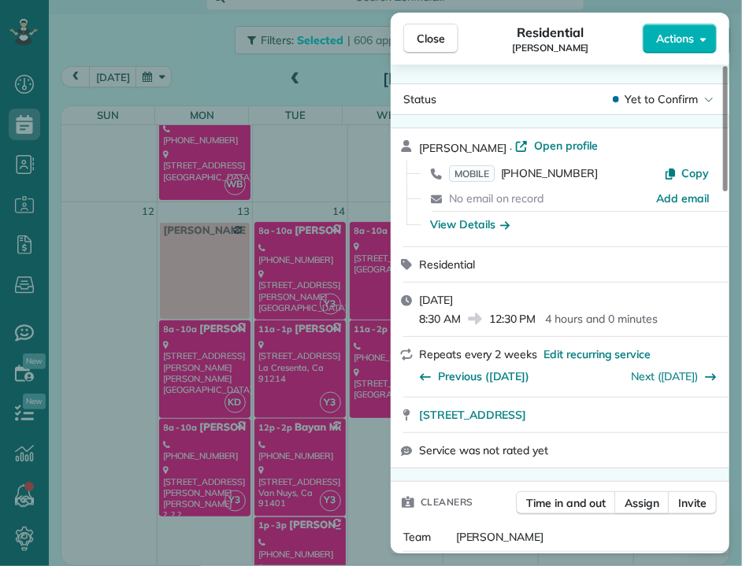
click at [431, 44] on span "Close" at bounding box center [431, 39] width 28 height 16
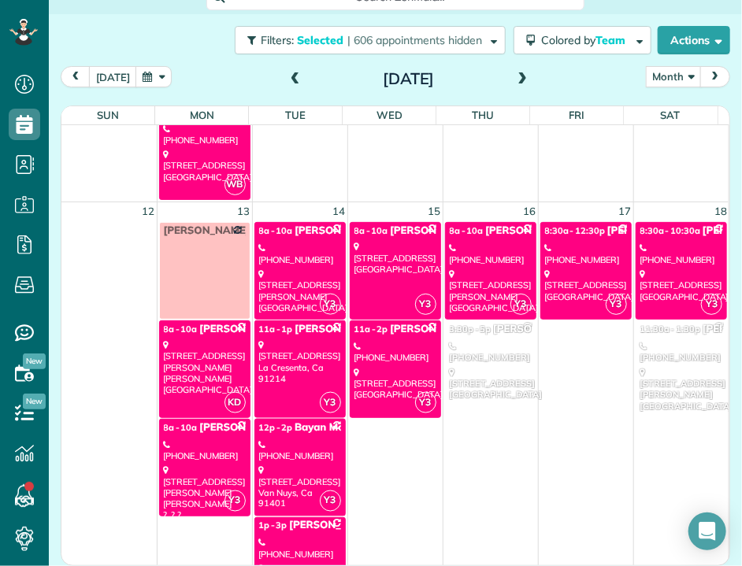
click at [640, 269] on div "[STREET_ADDRESS]" at bounding box center [681, 286] width 83 height 34
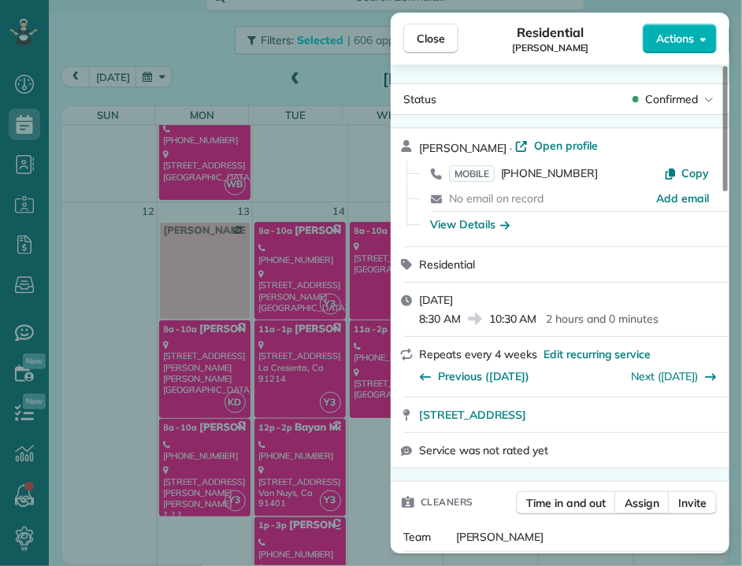
click at [432, 28] on button "Close" at bounding box center [430, 39] width 55 height 30
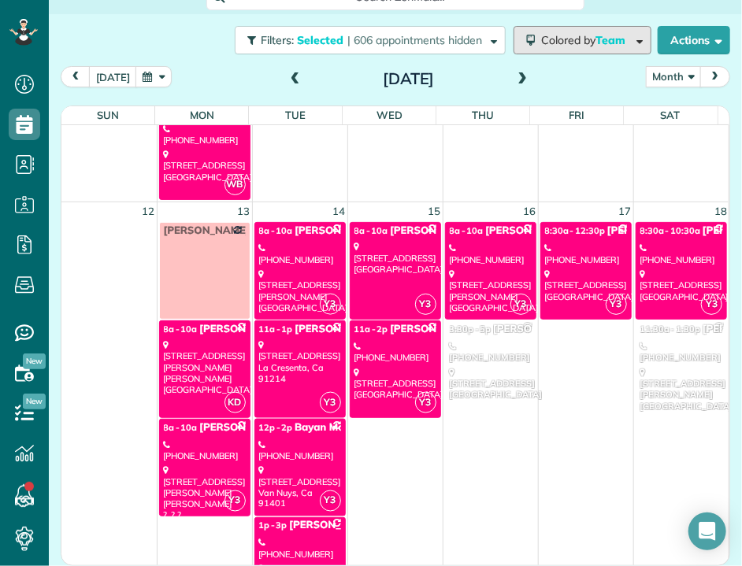
click at [576, 35] on span "Colored by Team" at bounding box center [586, 40] width 90 height 14
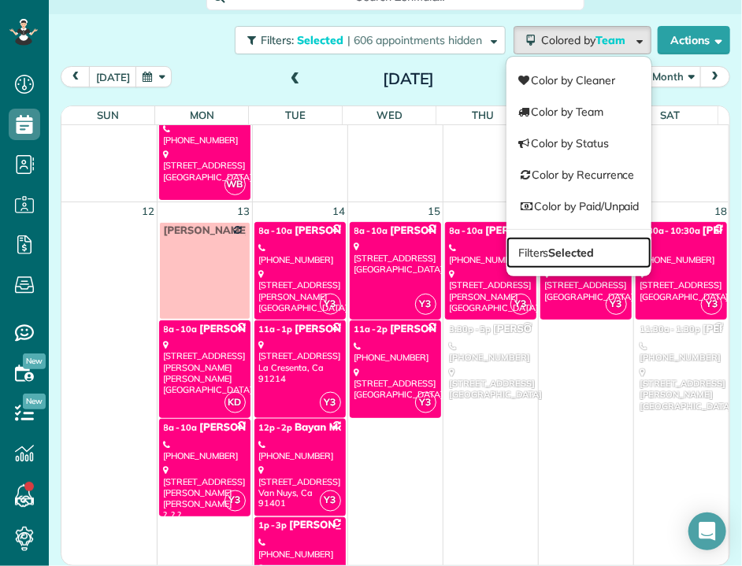
click at [549, 246] on strong "Selected" at bounding box center [572, 253] width 46 height 14
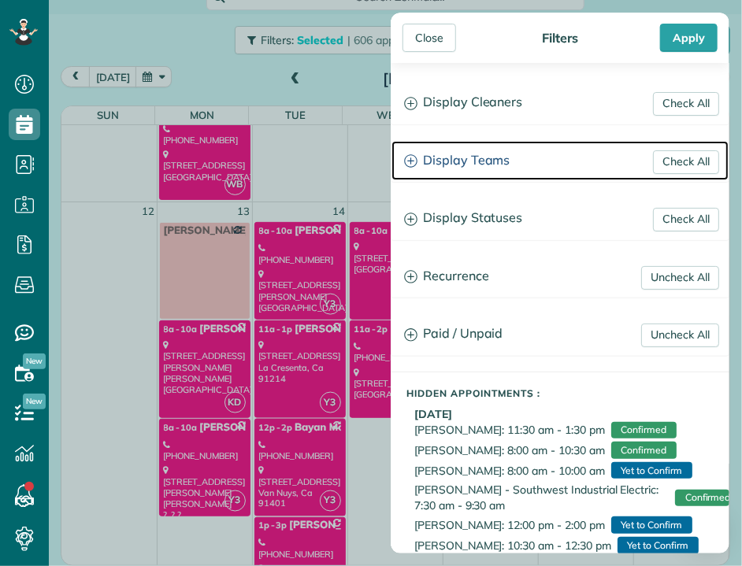
click at [494, 155] on h3 "Display Teams" at bounding box center [559, 161] width 337 height 40
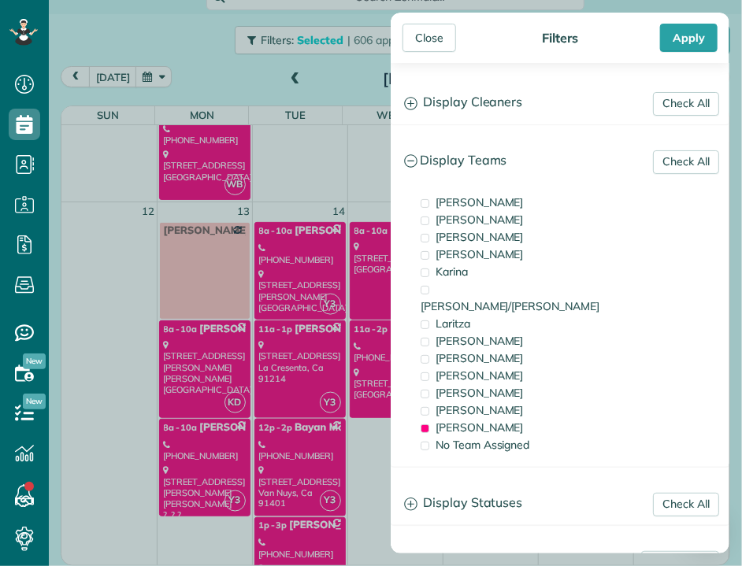
click at [442, 420] on span "[PERSON_NAME]" at bounding box center [479, 427] width 88 height 14
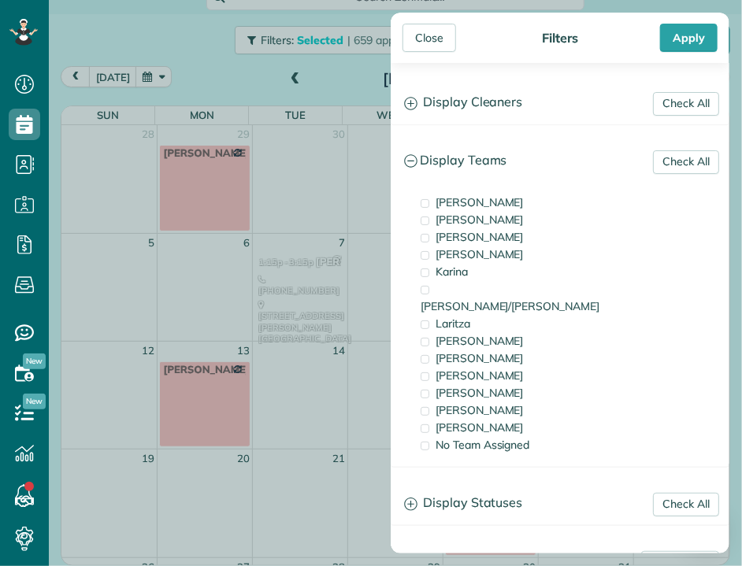
scroll to position [19, 0]
click at [445, 403] on span "[PERSON_NAME]" at bounding box center [479, 410] width 88 height 14
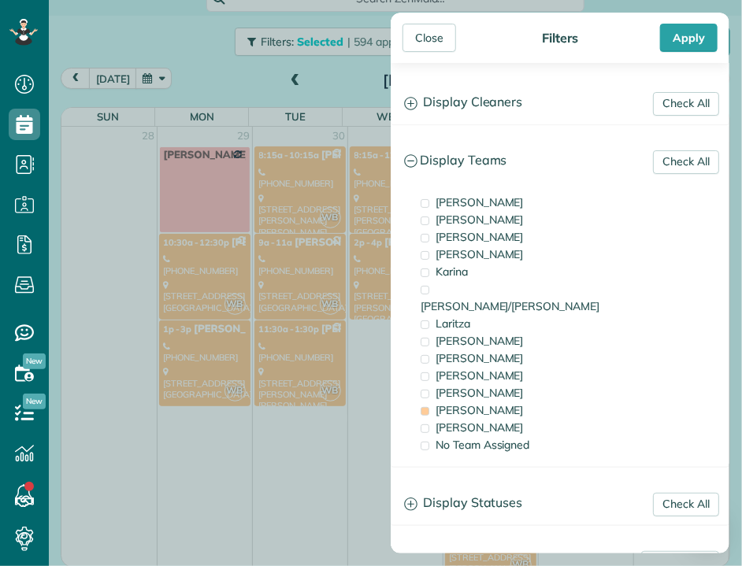
click at [428, 36] on div "Close" at bounding box center [429, 38] width 54 height 28
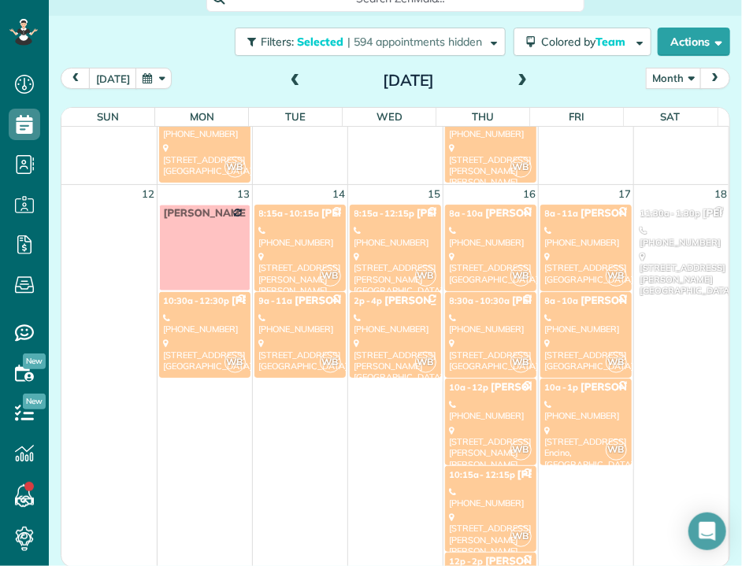
scroll to position [681, 0]
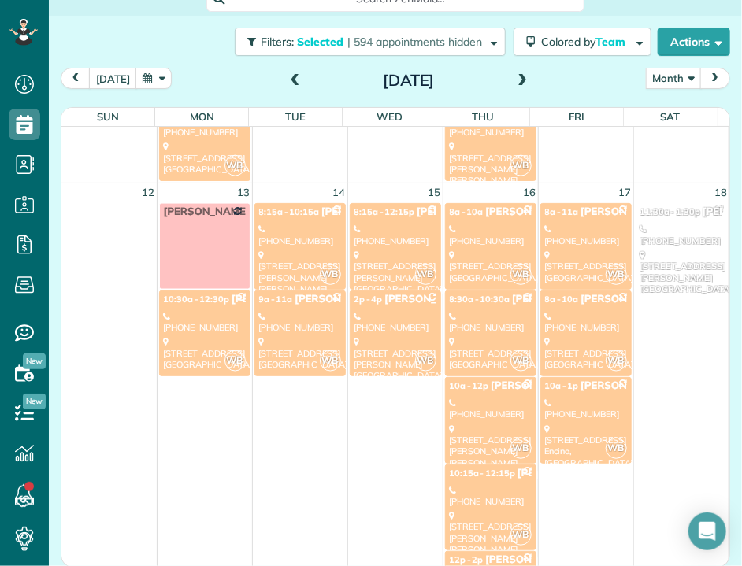
click at [203, 316] on div "[PHONE_NUMBER]" at bounding box center [205, 322] width 82 height 23
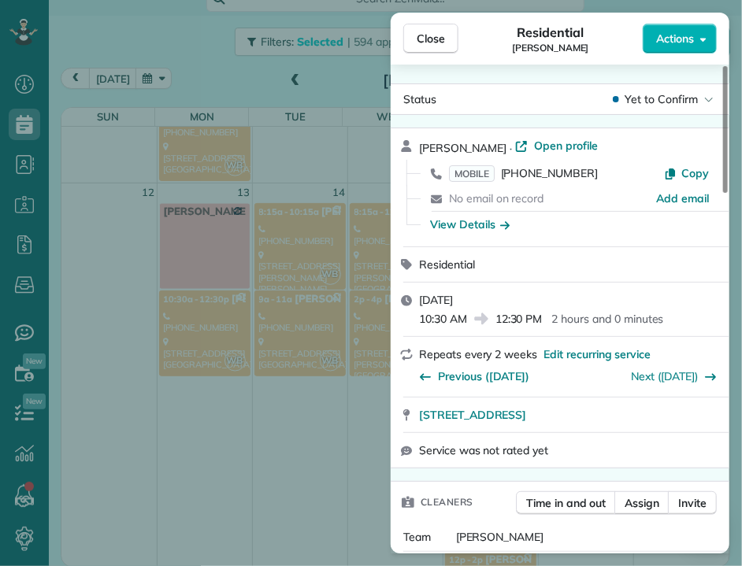
click at [443, 44] on span "Close" at bounding box center [431, 39] width 28 height 16
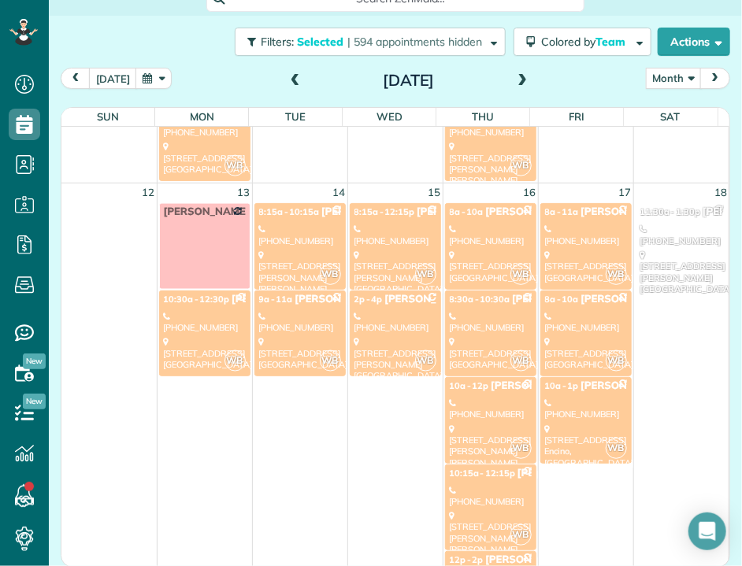
click at [313, 224] on div "[PHONE_NUMBER]" at bounding box center [300, 235] width 82 height 23
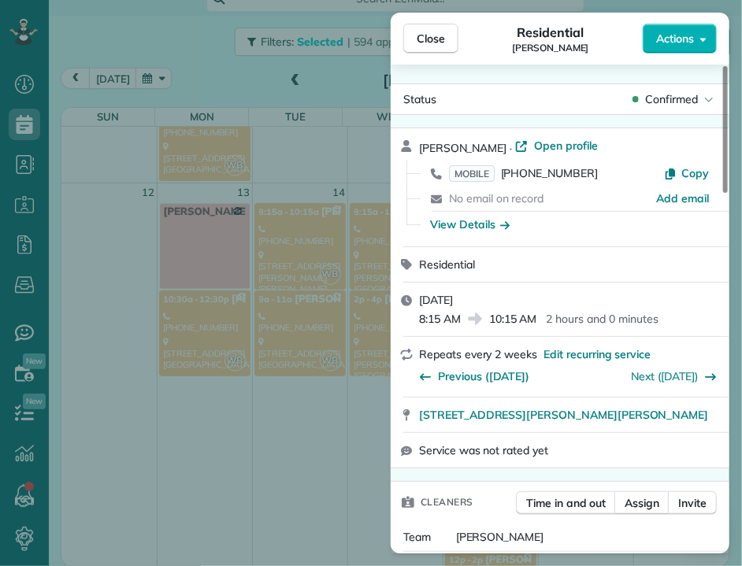
click at [424, 39] on span "Close" at bounding box center [431, 39] width 28 height 16
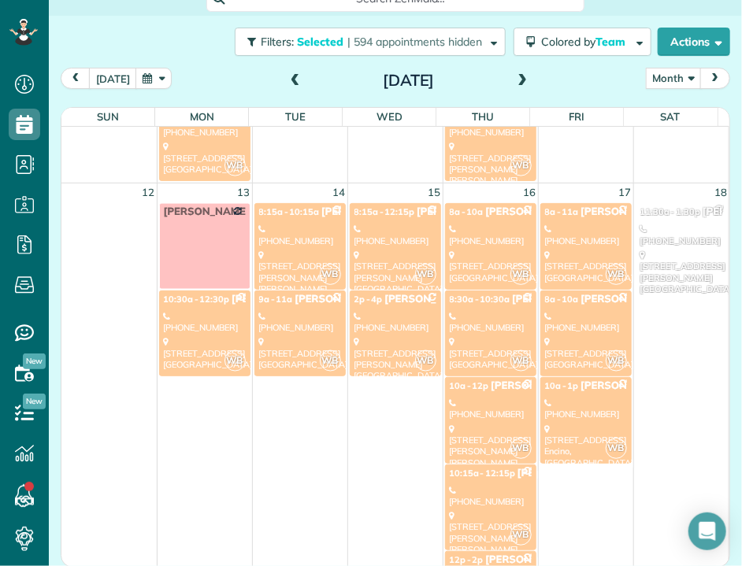
click at [290, 311] on div "[PHONE_NUMBER]" at bounding box center [300, 322] width 82 height 23
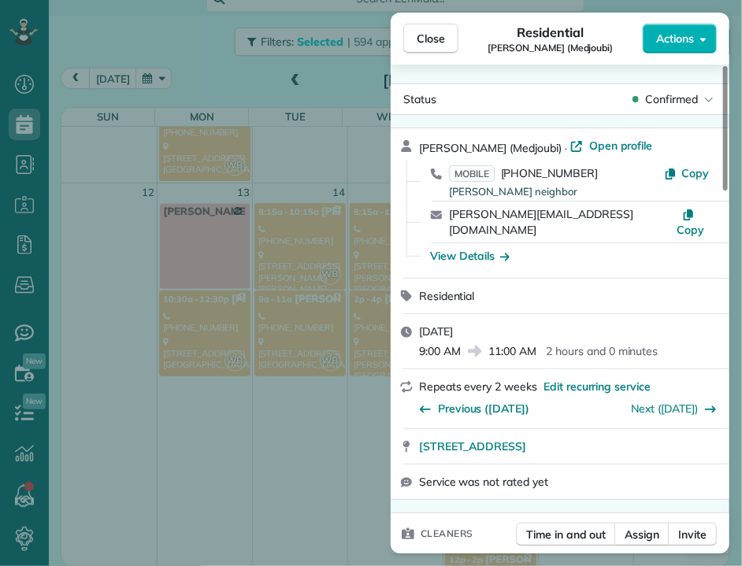
click at [432, 41] on span "Close" at bounding box center [431, 39] width 28 height 16
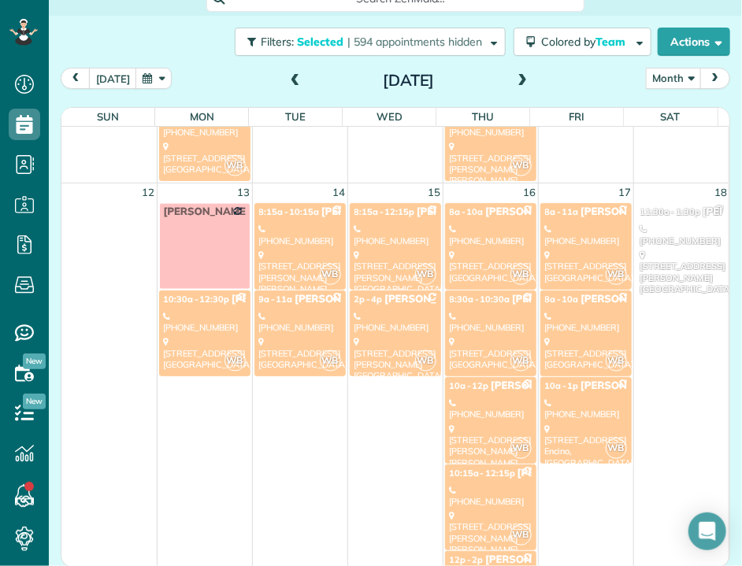
click at [378, 230] on div "[PHONE_NUMBER]" at bounding box center [395, 235] width 82 height 23
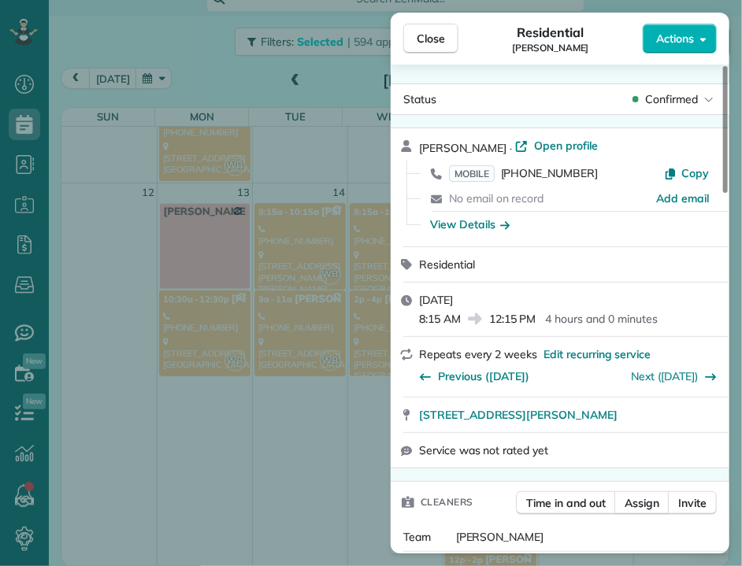
click at [431, 29] on button "Close" at bounding box center [430, 39] width 55 height 30
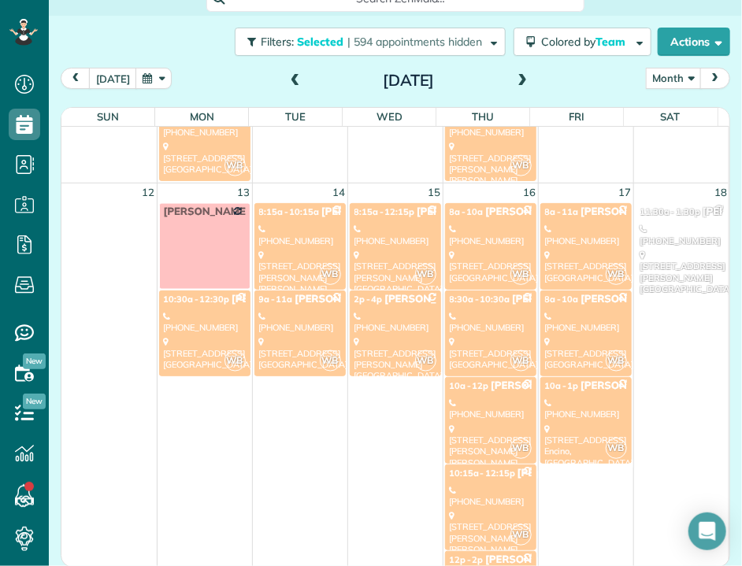
click at [373, 336] on div "[STREET_ADDRESS][PERSON_NAME]" at bounding box center [395, 358] width 82 height 45
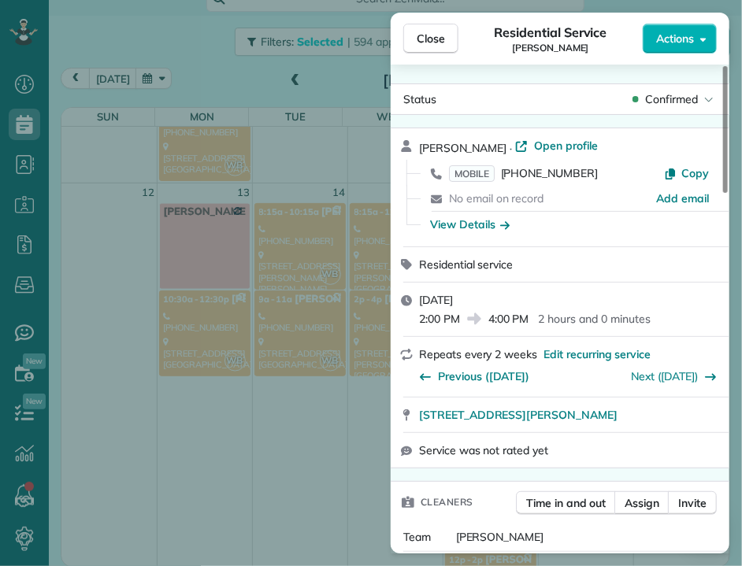
click at [435, 48] on button "Close" at bounding box center [430, 39] width 55 height 30
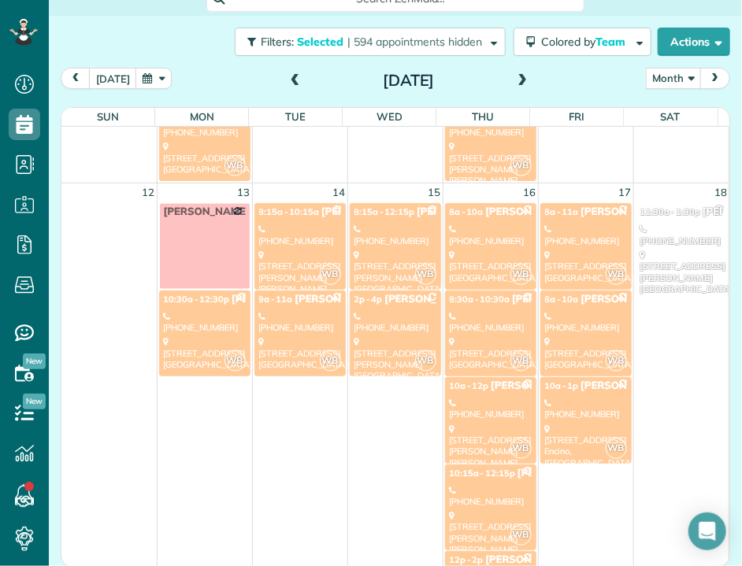
click at [399, 228] on div "[PHONE_NUMBER]" at bounding box center [395, 235] width 82 height 23
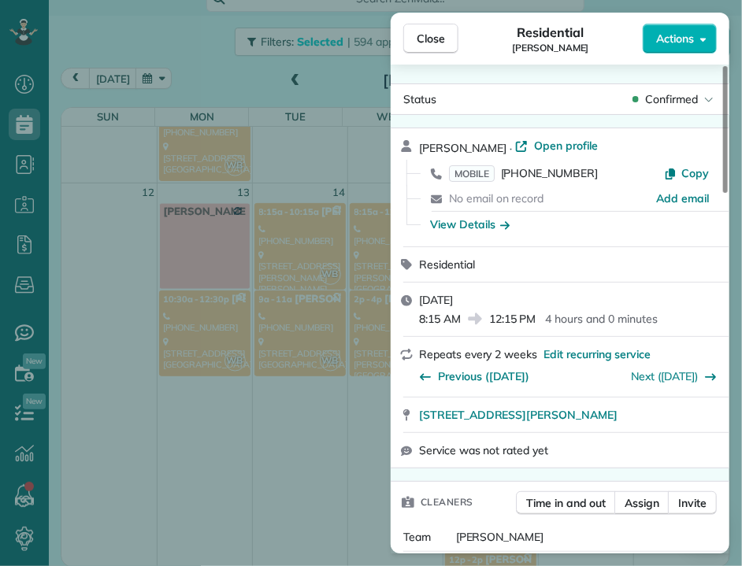
click at [415, 42] on button "Close" at bounding box center [430, 39] width 55 height 30
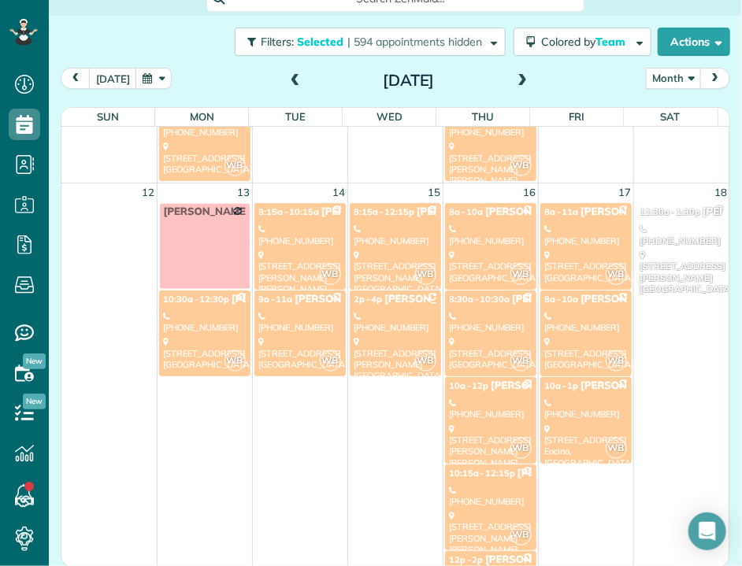
click at [394, 304] on link "WB 2p - 4p [PERSON_NAME] [PHONE_NUMBER] [STREET_ADDRESS][PERSON_NAME]" at bounding box center [395, 334] width 91 height 86
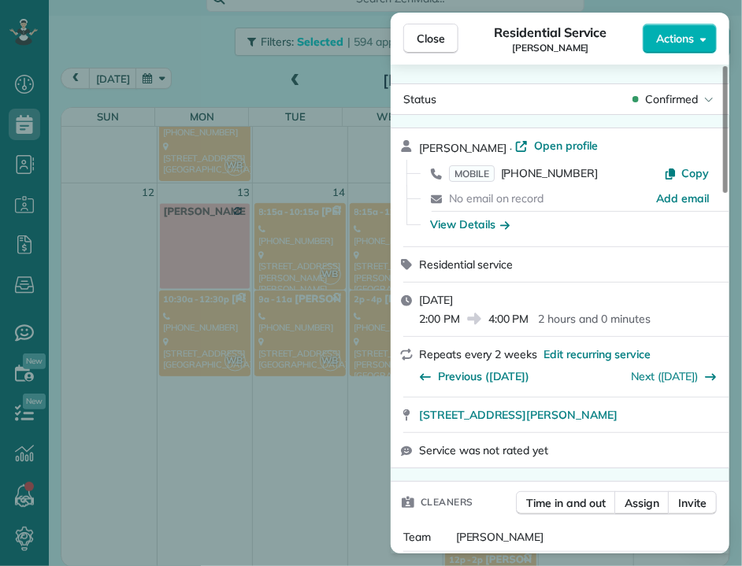
click at [601, 422] on span "[STREET_ADDRESS][PERSON_NAME]" at bounding box center [518, 415] width 198 height 16
click at [418, 37] on span "Close" at bounding box center [431, 39] width 28 height 16
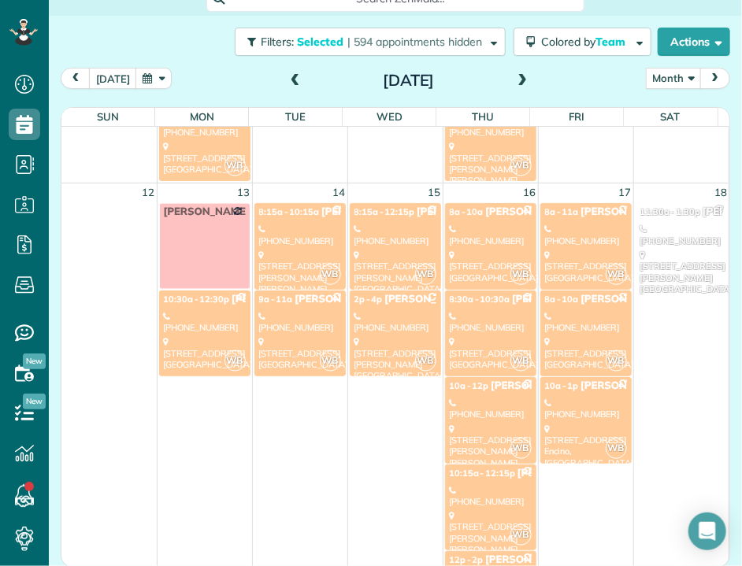
click at [495, 251] on div "[STREET_ADDRESS]" at bounding box center [491, 267] width 82 height 34
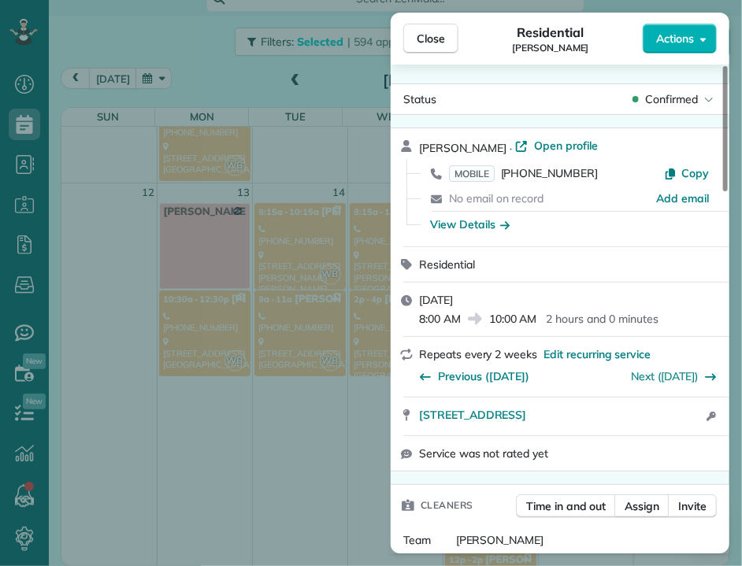
click at [526, 417] on span "[STREET_ADDRESS]" at bounding box center [472, 415] width 107 height 16
click at [427, 42] on span "Close" at bounding box center [431, 39] width 28 height 16
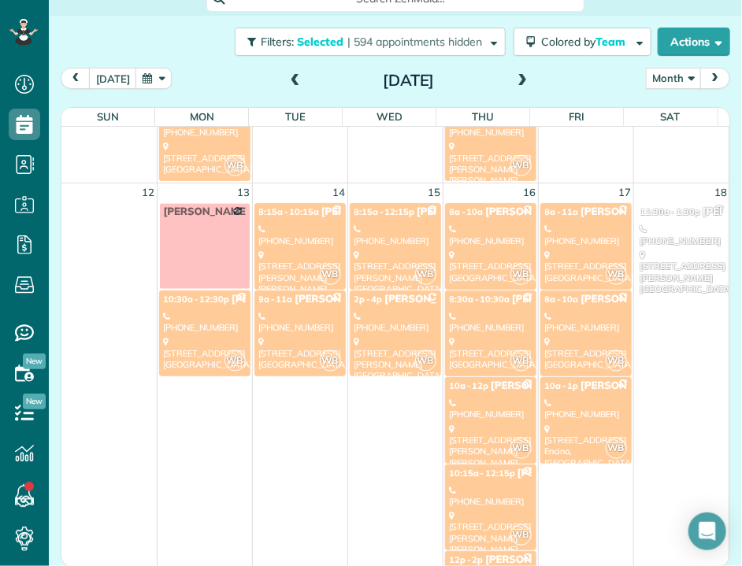
click at [470, 320] on link "WB 8:30a - 10:30a [PERSON_NAME] [PHONE_NUMBER] [STREET_ADDRESS]" at bounding box center [490, 334] width 91 height 86
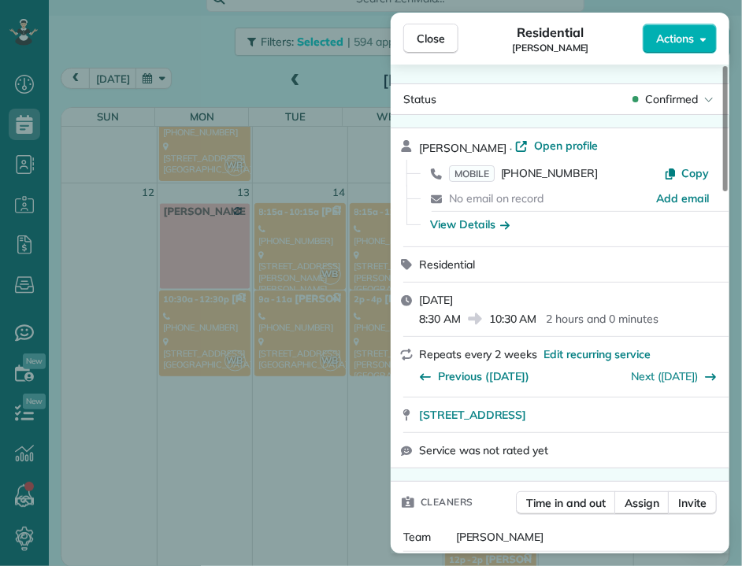
click at [429, 35] on span "Close" at bounding box center [431, 39] width 28 height 16
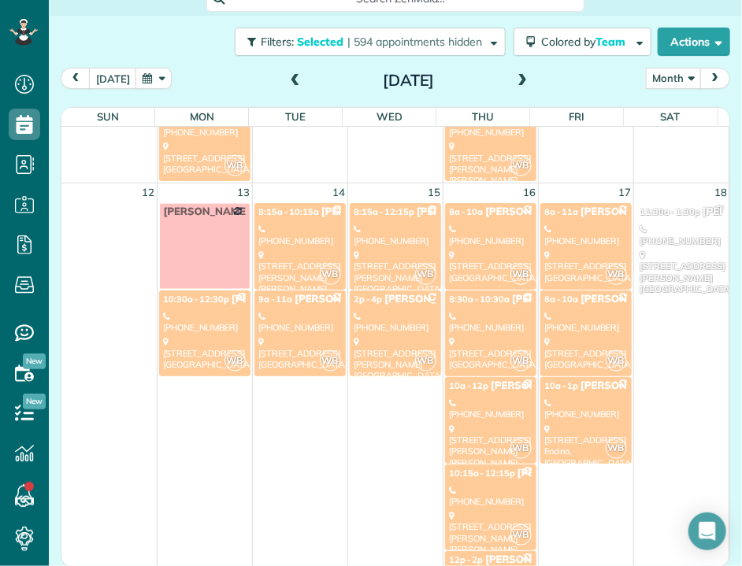
click at [472, 424] on div "[STREET_ADDRESS][PERSON_NAME][PERSON_NAME]" at bounding box center [491, 458] width 82 height 68
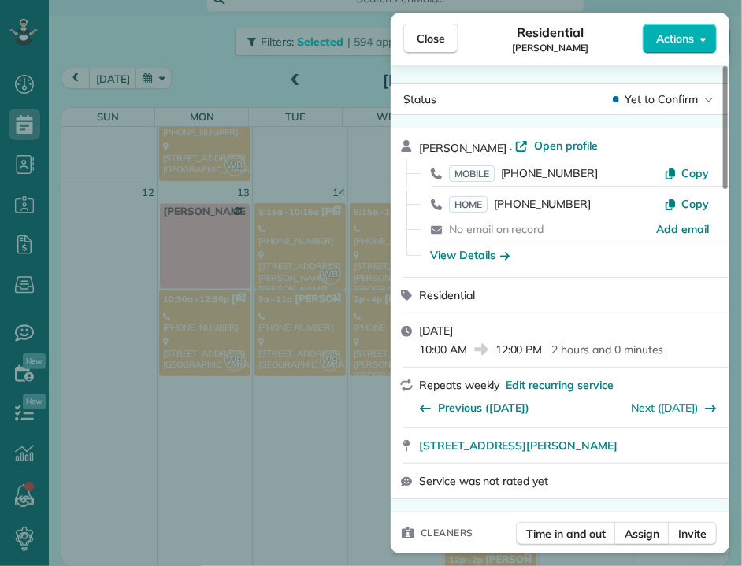
click at [428, 45] on span "Close" at bounding box center [431, 39] width 28 height 16
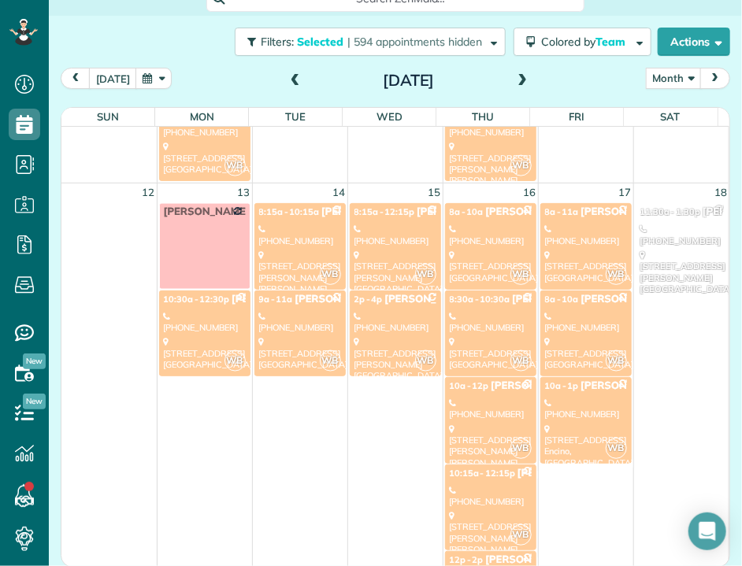
click at [481, 510] on div "[STREET_ADDRESS][PERSON_NAME][PERSON_NAME]" at bounding box center [491, 538] width 82 height 56
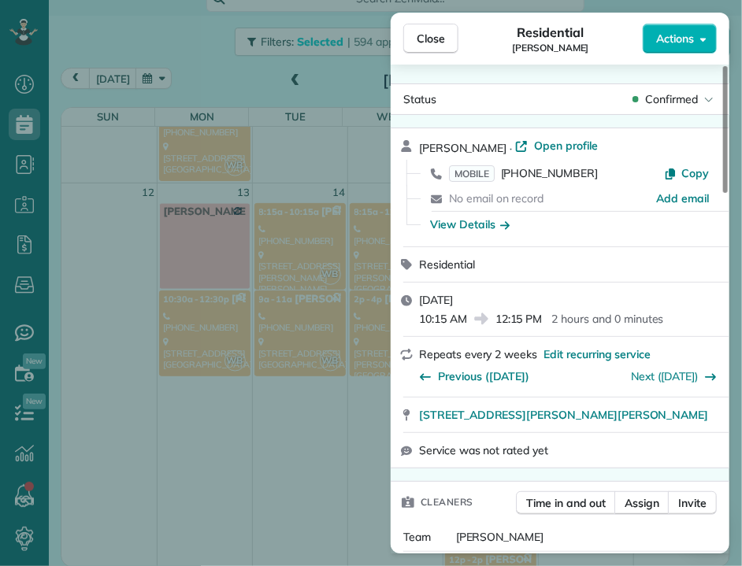
click at [441, 28] on button "Close" at bounding box center [430, 39] width 55 height 30
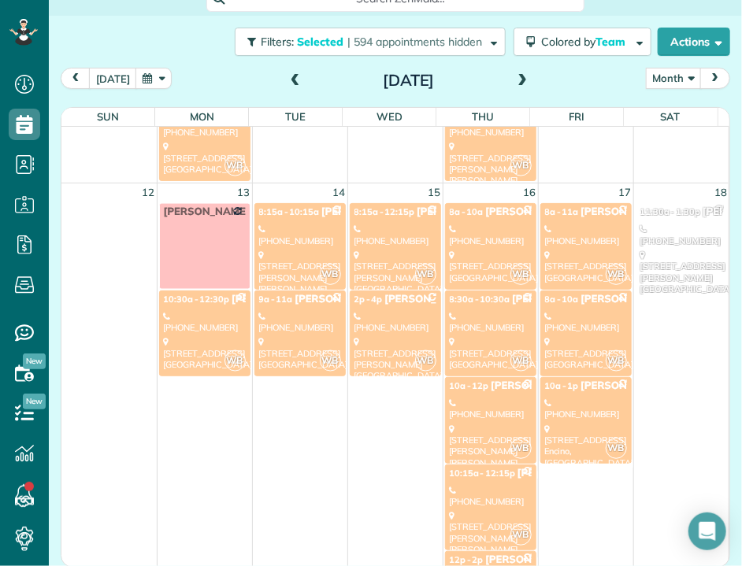
click at [461, 554] on span "12p - 2p" at bounding box center [467, 559] width 34 height 11
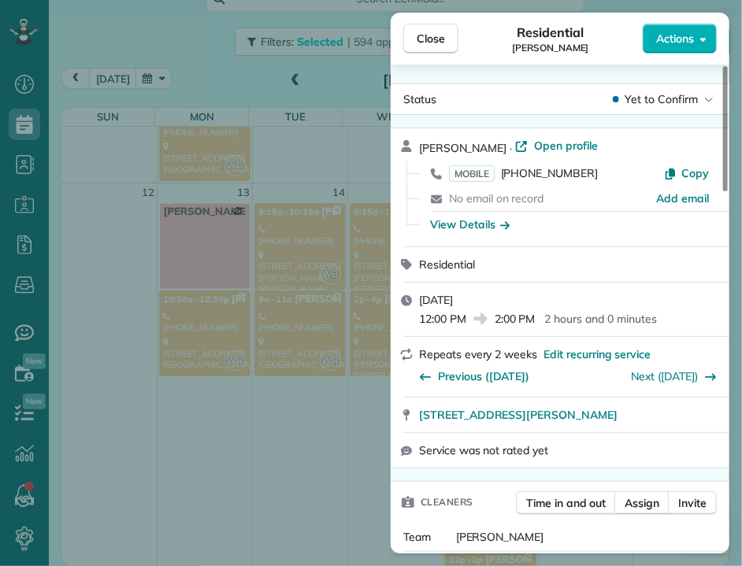
click at [428, 42] on span "Close" at bounding box center [431, 39] width 28 height 16
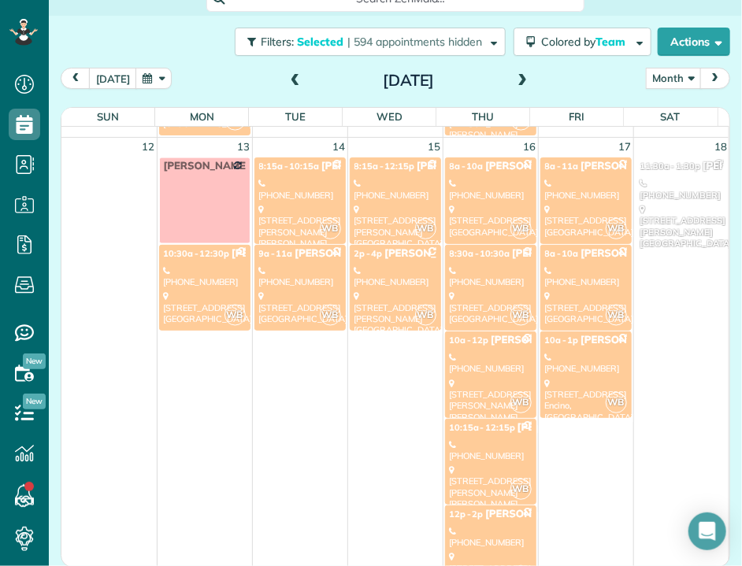
scroll to position [717, 0]
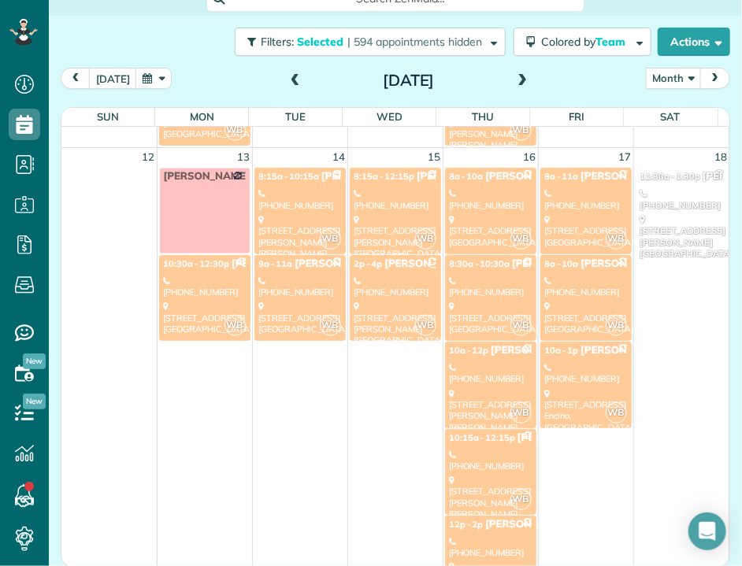
click at [572, 214] on div "[STREET_ADDRESS]" at bounding box center [586, 231] width 82 height 34
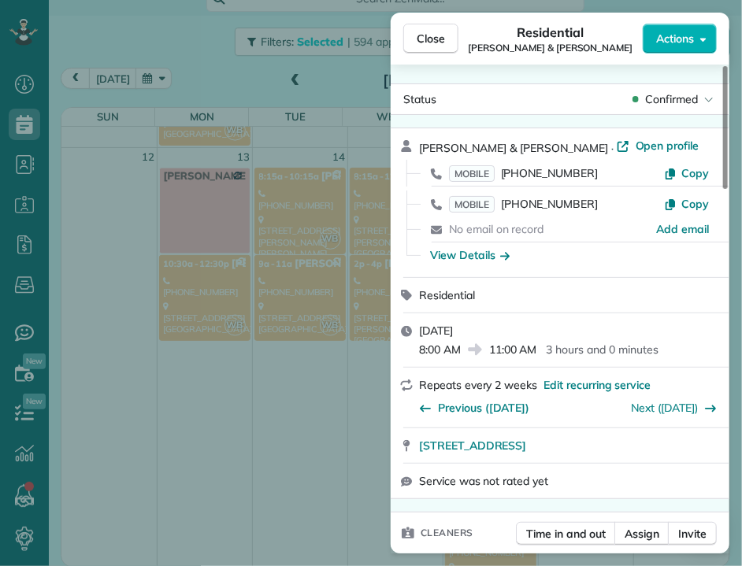
click at [526, 454] on span "[STREET_ADDRESS]" at bounding box center [472, 446] width 107 height 16
click at [425, 35] on span "Close" at bounding box center [431, 39] width 28 height 16
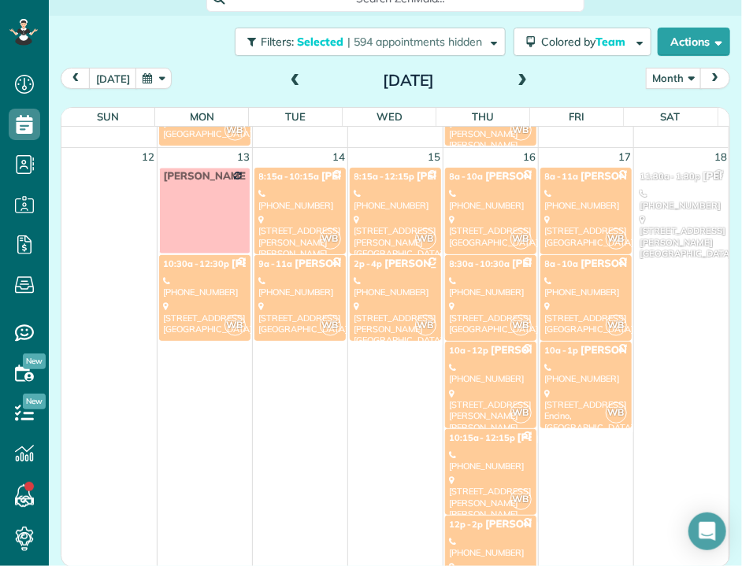
click at [561, 284] on link "WB 8a - 10a [PERSON_NAME] [PHONE_NUMBER] [STREET_ADDRESS]" at bounding box center [585, 298] width 91 height 86
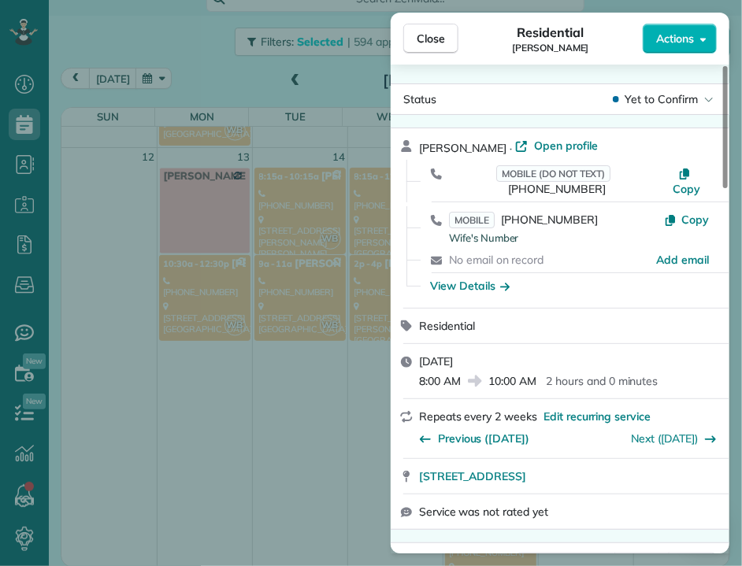
click at [419, 39] on span "Close" at bounding box center [431, 39] width 28 height 16
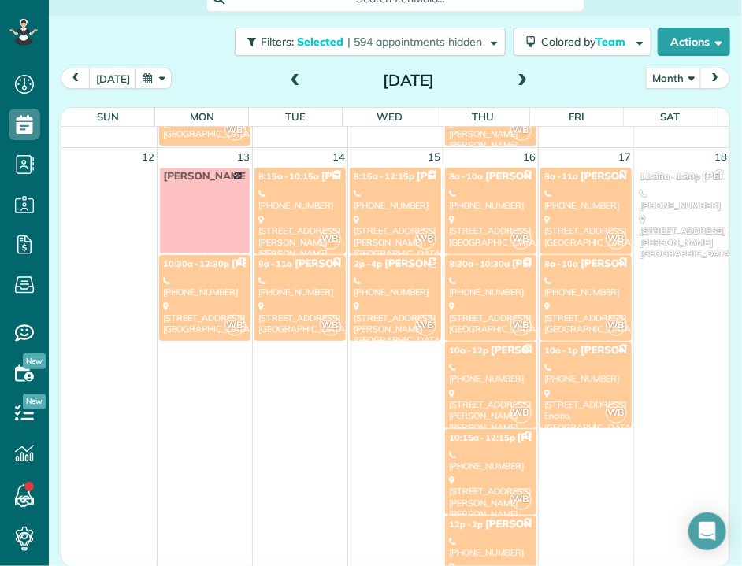
click at [545, 368] on div "[PHONE_NUMBER]" at bounding box center [586, 373] width 82 height 23
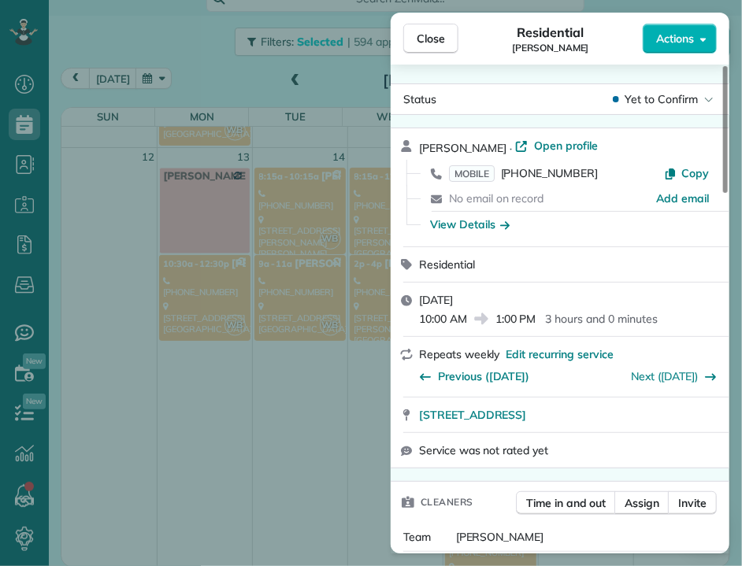
click at [438, 37] on span "Close" at bounding box center [431, 39] width 28 height 16
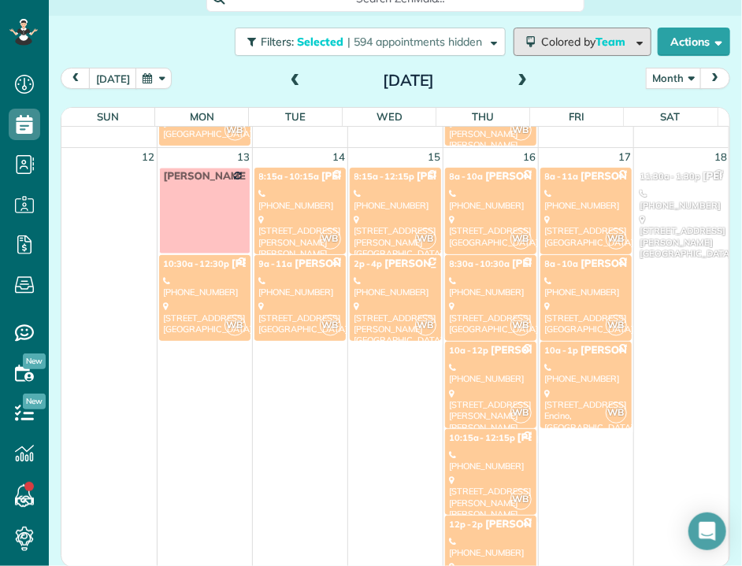
click at [563, 40] on span "Colored by Team" at bounding box center [586, 42] width 90 height 14
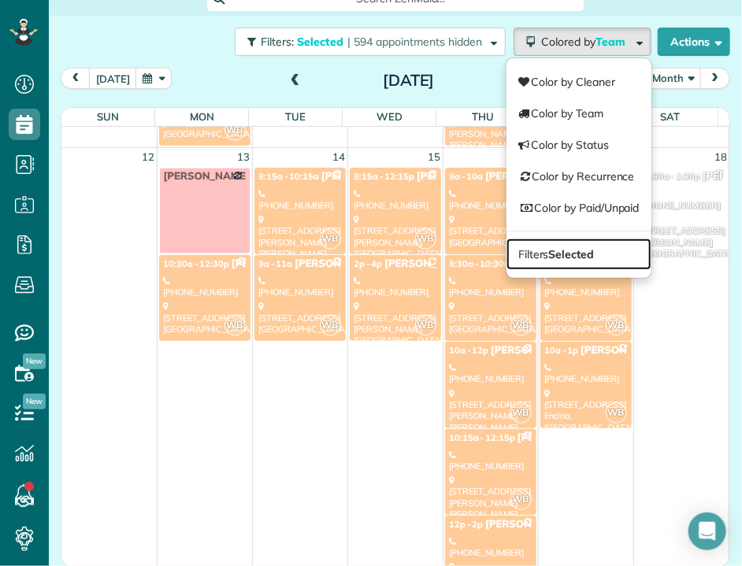
click at [549, 255] on strong "Selected" at bounding box center [572, 254] width 46 height 14
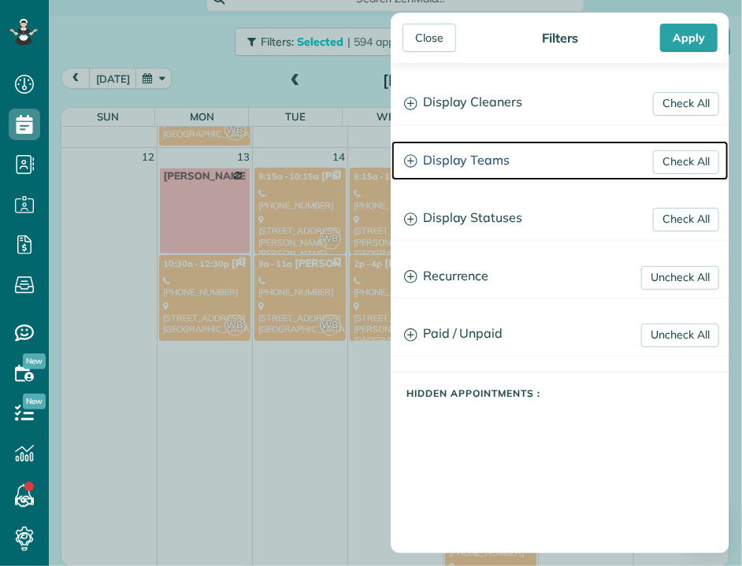
click at [460, 155] on h3 "Display Teams" at bounding box center [559, 161] width 337 height 40
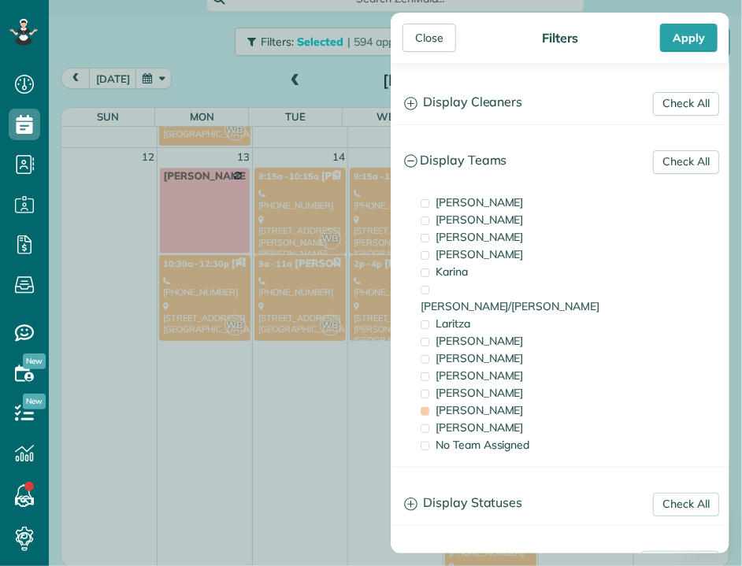
click at [439, 403] on span "[PERSON_NAME]" at bounding box center [479, 410] width 88 height 14
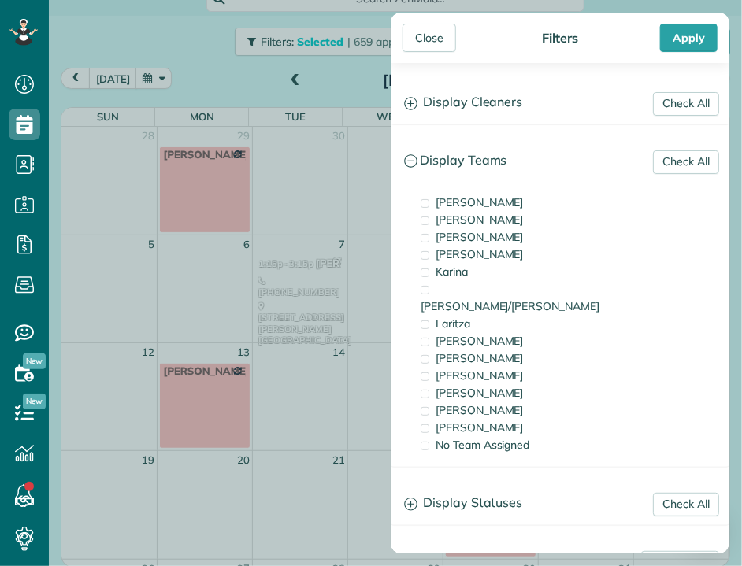
click at [447, 386] on span "[PERSON_NAME]" at bounding box center [479, 393] width 88 height 14
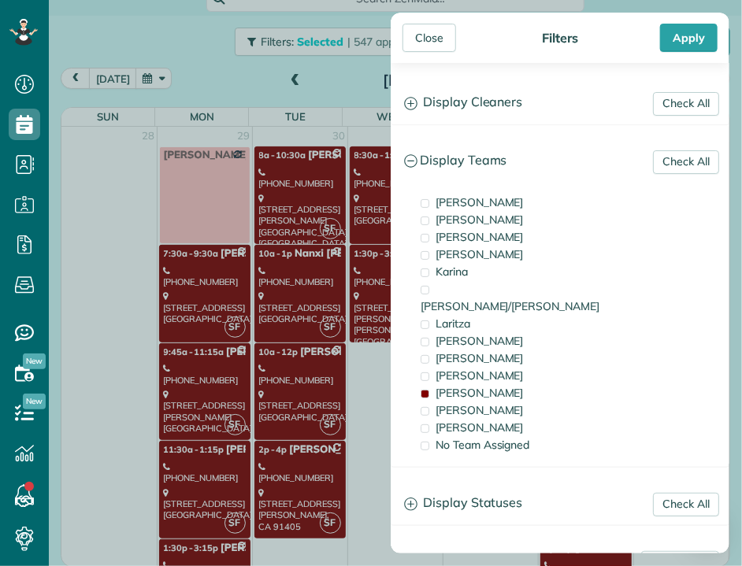
click at [428, 35] on div "Close" at bounding box center [429, 38] width 54 height 28
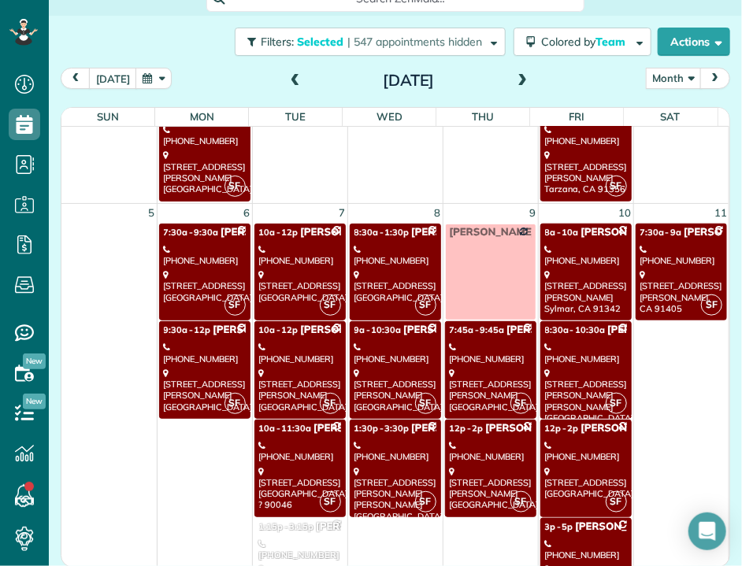
scroll to position [458, 0]
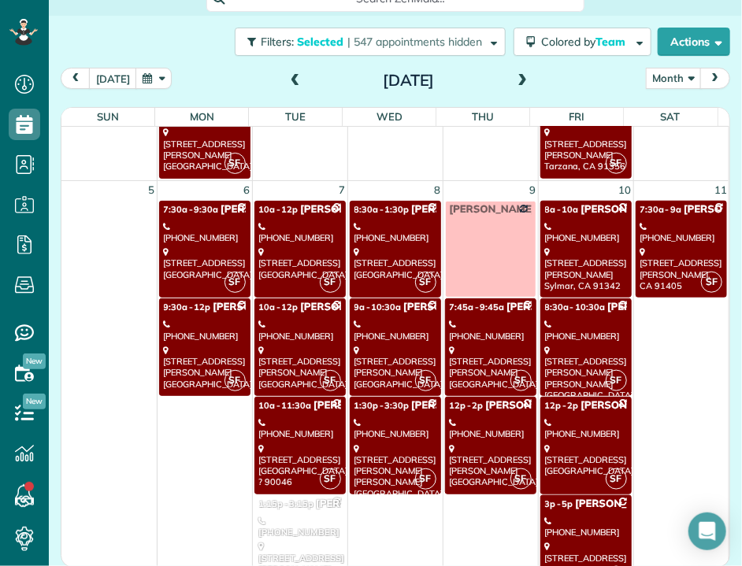
click at [325, 87] on h2 "[DATE]" at bounding box center [408, 80] width 197 height 17
click at [193, 250] on div "[STREET_ADDRESS]" at bounding box center [205, 263] width 82 height 34
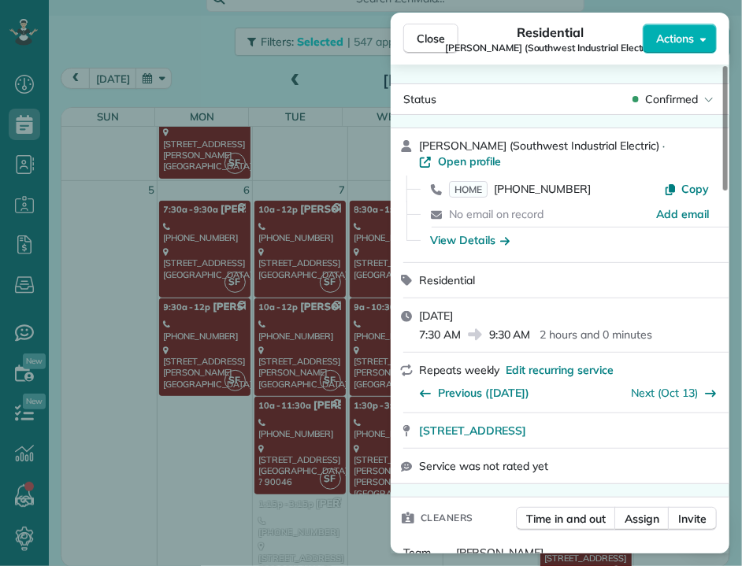
scroll to position [844, 0]
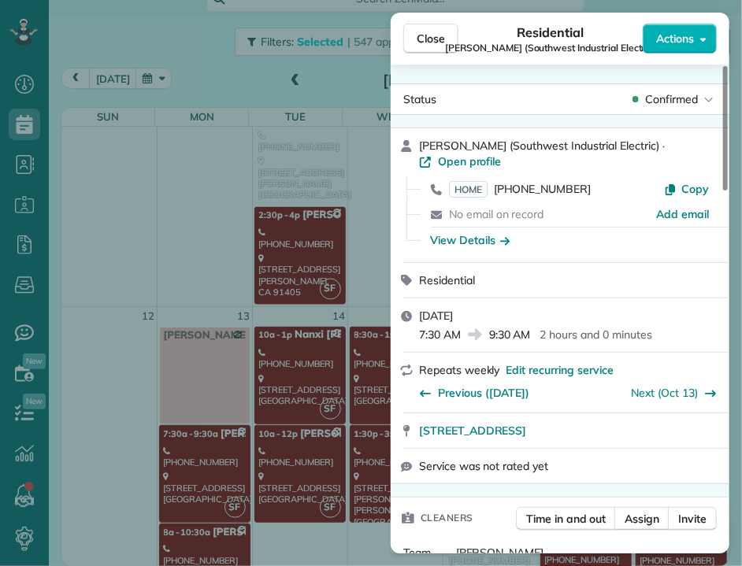
click at [433, 42] on span "Close" at bounding box center [431, 39] width 28 height 16
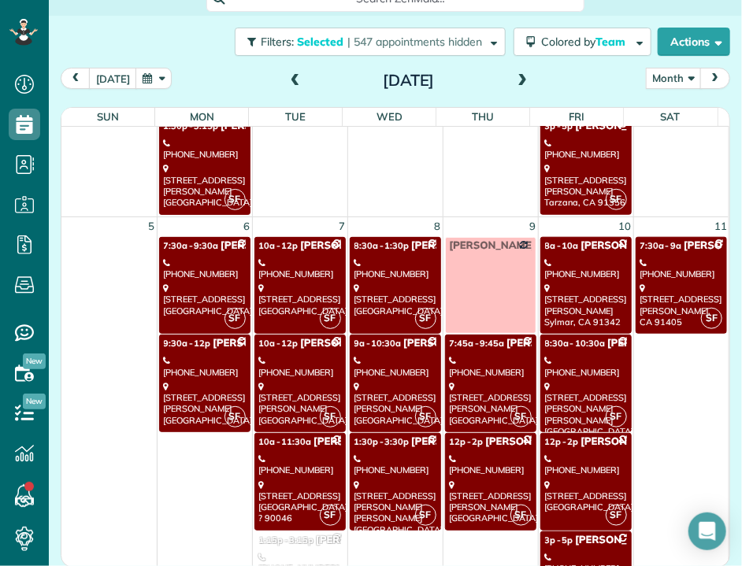
scroll to position [413, 0]
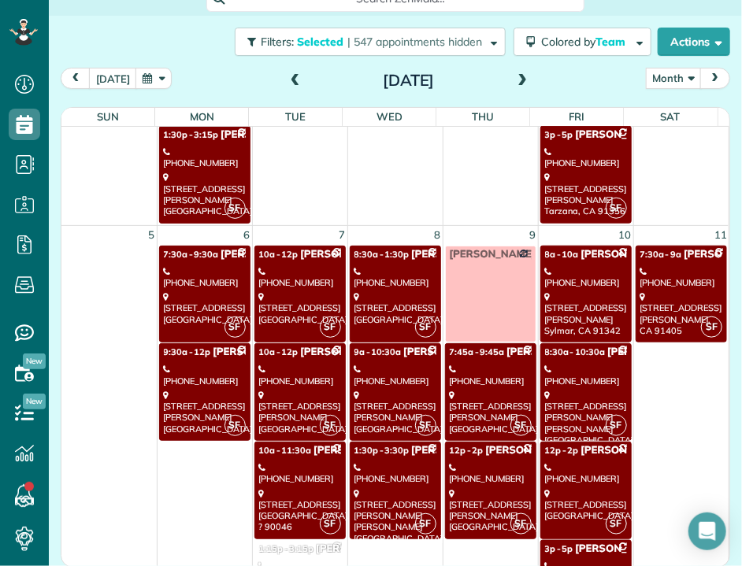
click at [202, 390] on div "[STREET_ADDRESS][PERSON_NAME]" at bounding box center [205, 412] width 82 height 45
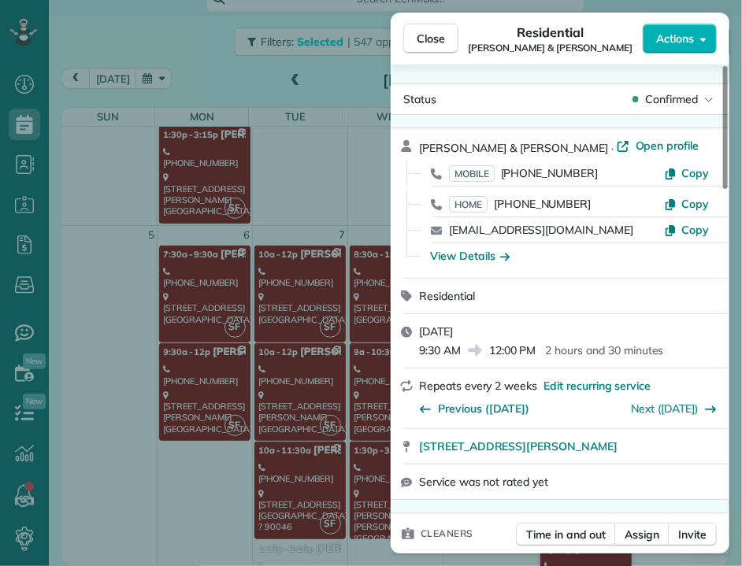
click at [483, 453] on span "[STREET_ADDRESS][PERSON_NAME]" at bounding box center [518, 447] width 198 height 16
click at [431, 31] on span "Close" at bounding box center [431, 39] width 28 height 16
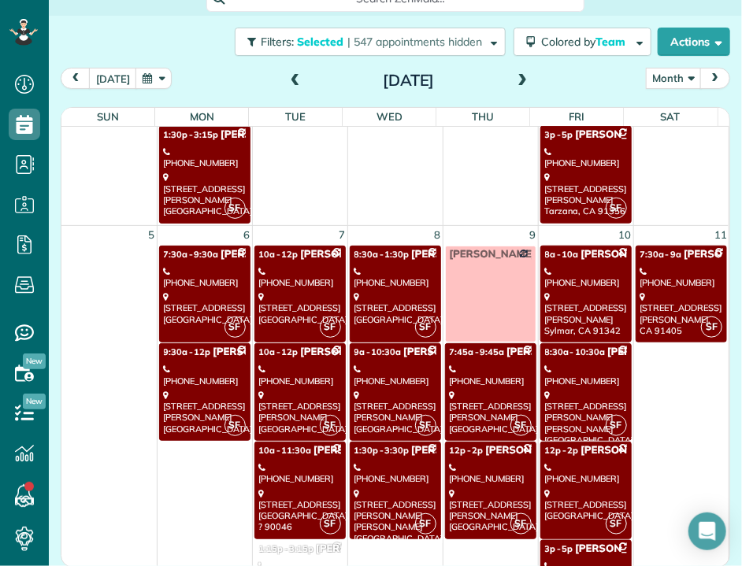
click at [320, 276] on link "SF 10a - 12p [PERSON_NAME] [PHONE_NUMBER] [STREET_ADDRESS]" at bounding box center [299, 295] width 91 height 98
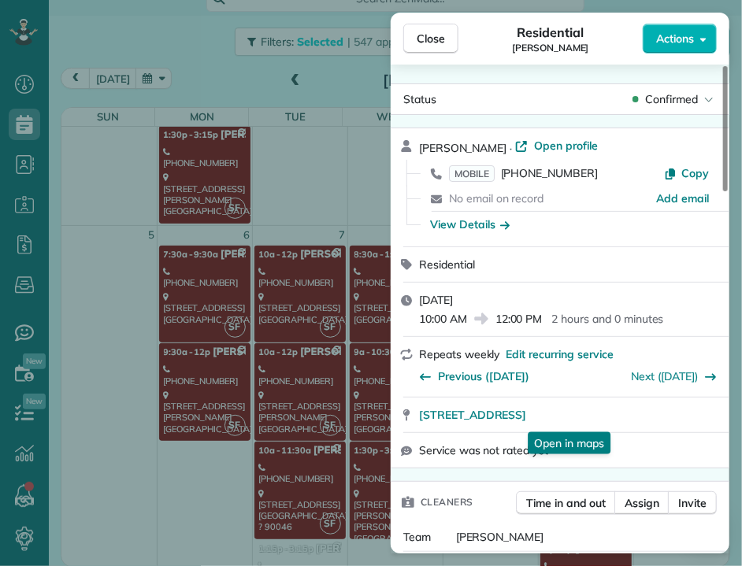
click at [526, 417] on span "[STREET_ADDRESS]" at bounding box center [472, 415] width 107 height 16
click at [413, 42] on button "Close" at bounding box center [430, 39] width 55 height 30
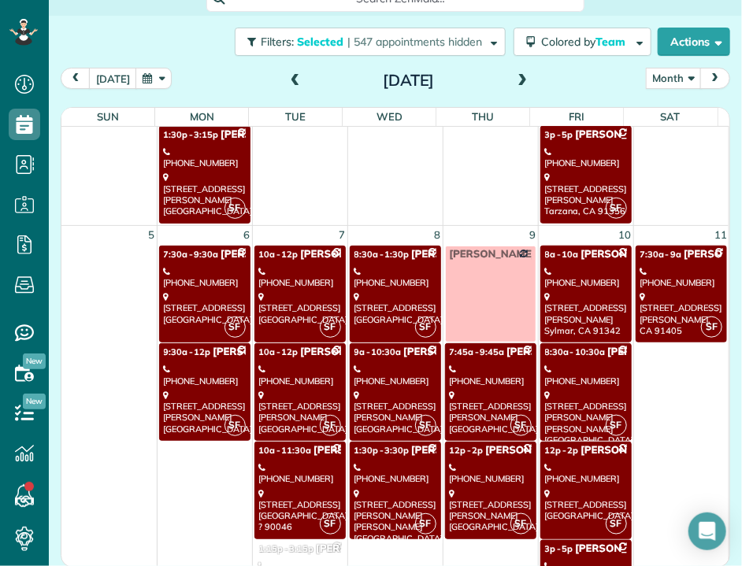
click at [298, 390] on div "[STREET_ADDRESS][PERSON_NAME]" at bounding box center [300, 412] width 82 height 45
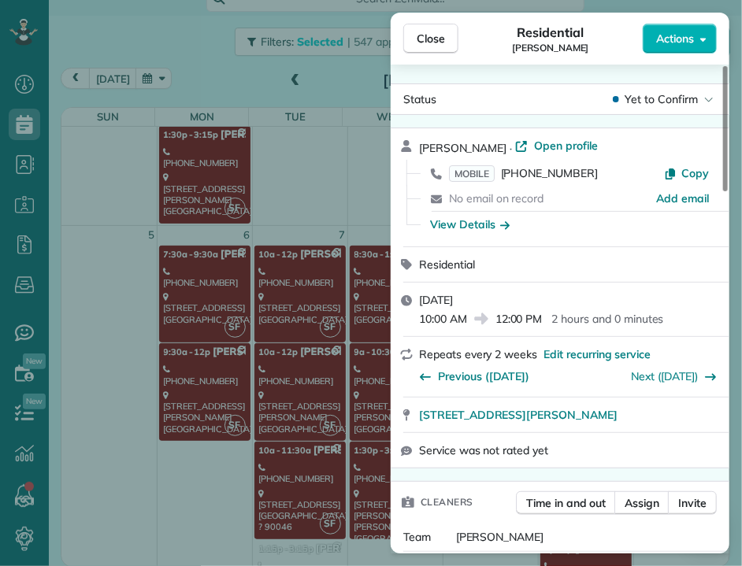
click at [617, 412] on span "[STREET_ADDRESS][PERSON_NAME]" at bounding box center [518, 415] width 198 height 16
click at [424, 48] on button "Close" at bounding box center [430, 39] width 55 height 30
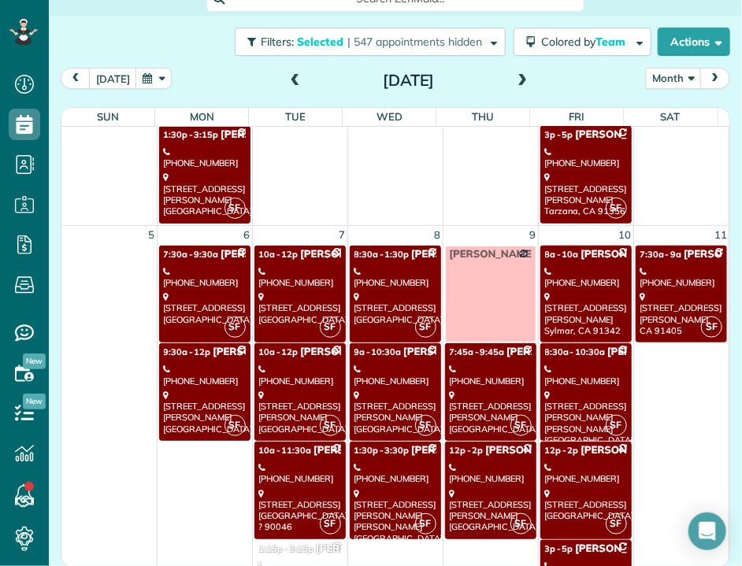
click at [294, 462] on div "[PHONE_NUMBER]" at bounding box center [300, 473] width 82 height 23
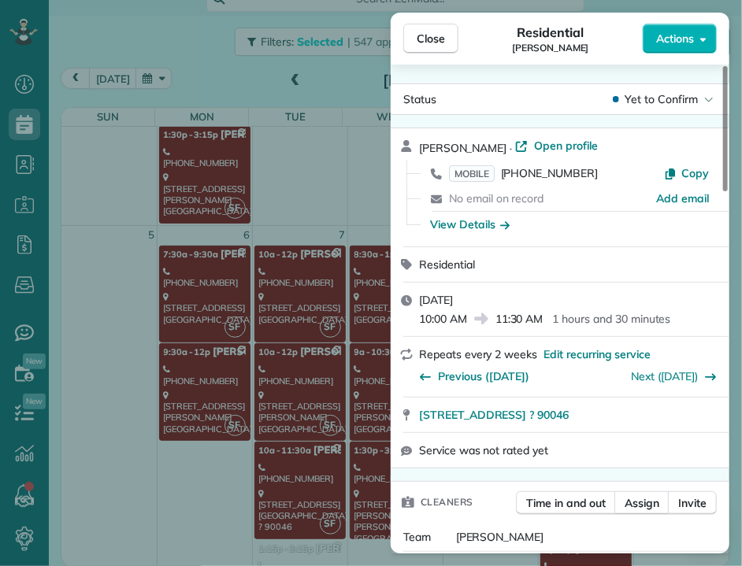
click at [569, 422] on span "[STREET_ADDRESS] ? 90046" at bounding box center [494, 415] width 150 height 16
click at [439, 39] on span "Close" at bounding box center [431, 39] width 28 height 16
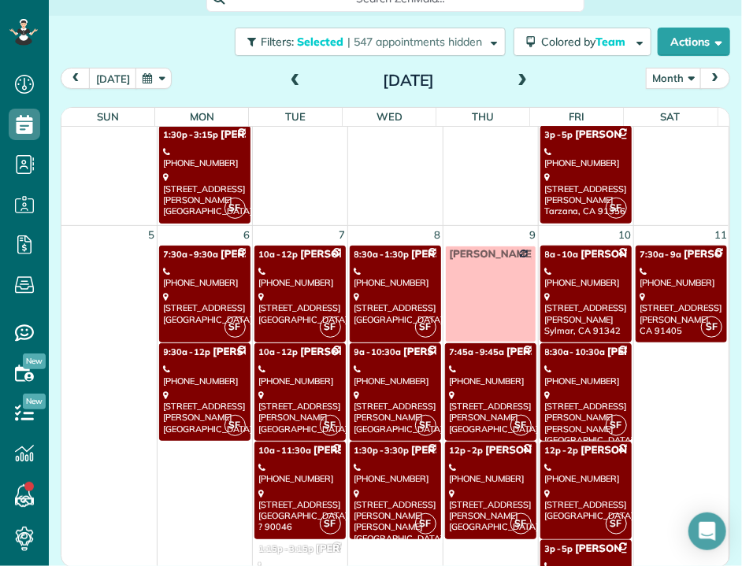
click at [375, 313] on div "[STREET_ADDRESS]" at bounding box center [395, 308] width 82 height 34
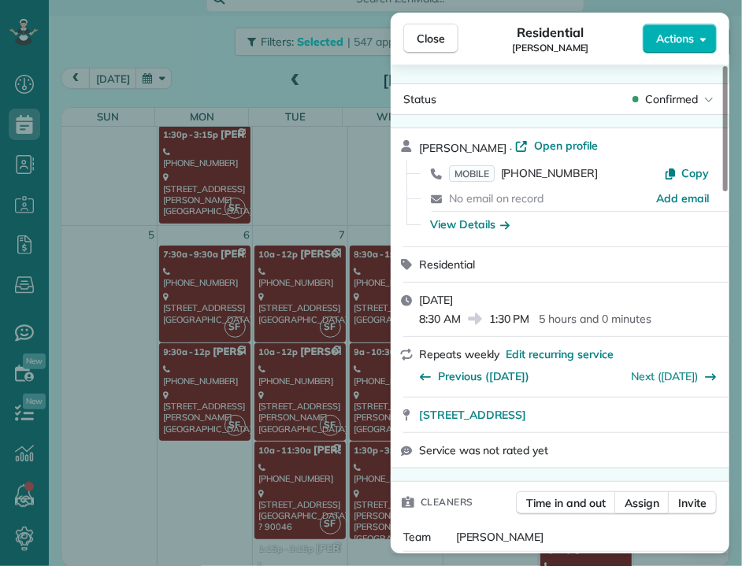
click at [423, 43] on span "Close" at bounding box center [431, 39] width 28 height 16
